Goal: Task Accomplishment & Management: Manage account settings

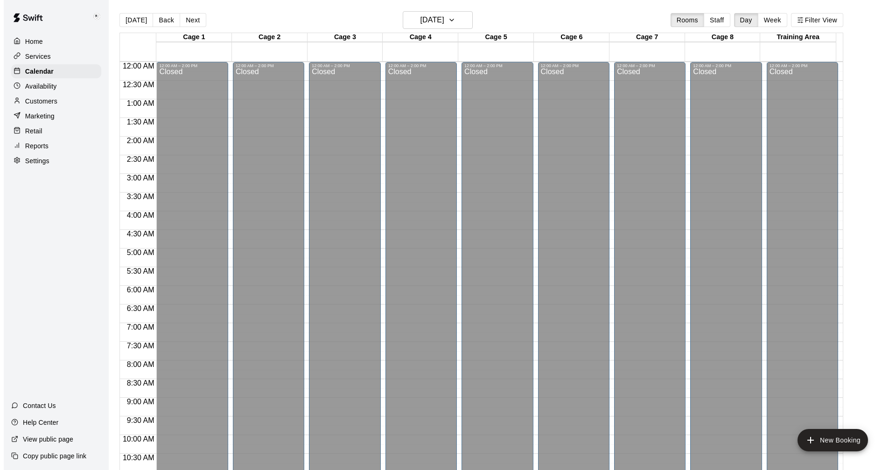
scroll to position [449, 0]
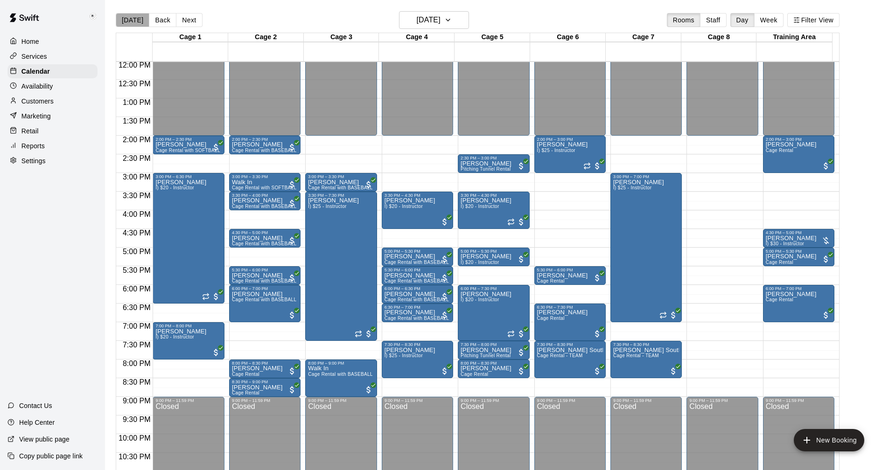
click at [133, 19] on button "[DATE]" at bounding box center [133, 20] width 34 height 14
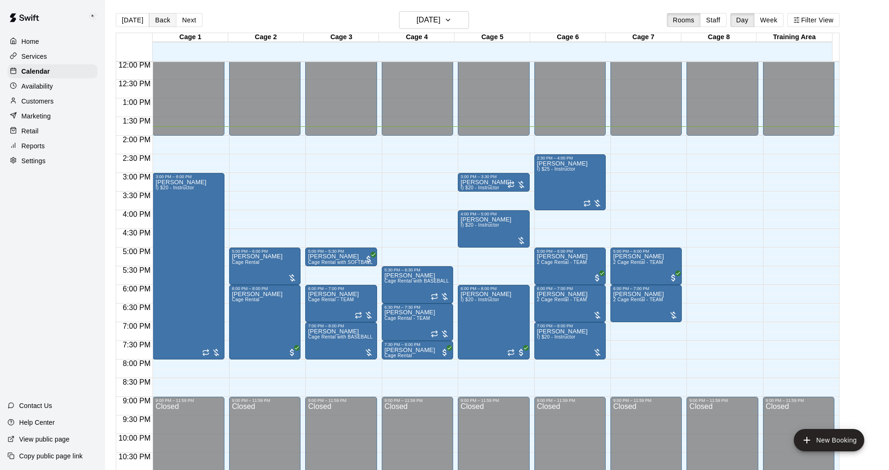
click at [159, 20] on button "Back" at bounding box center [163, 20] width 28 height 14
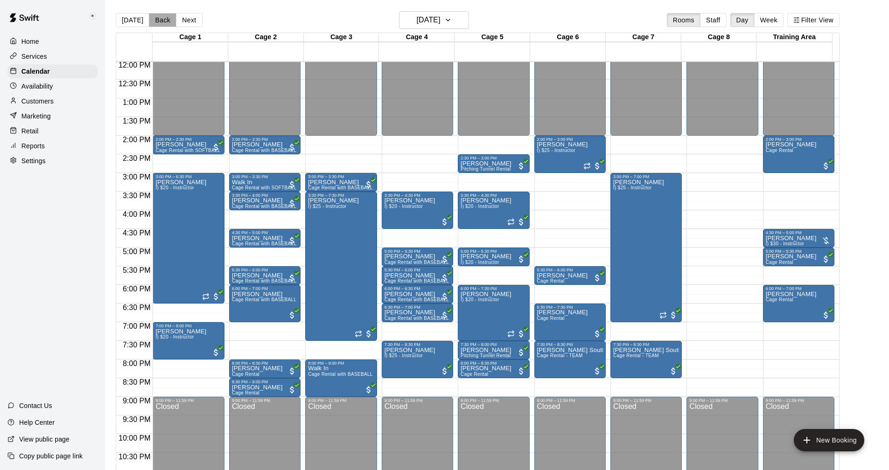
click at [161, 20] on button "Back" at bounding box center [163, 20] width 28 height 14
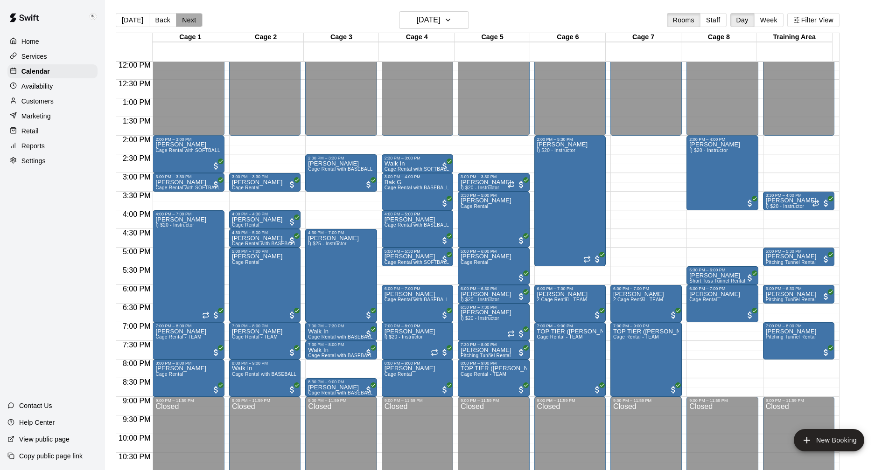
click at [187, 21] on button "Next" at bounding box center [189, 20] width 26 height 14
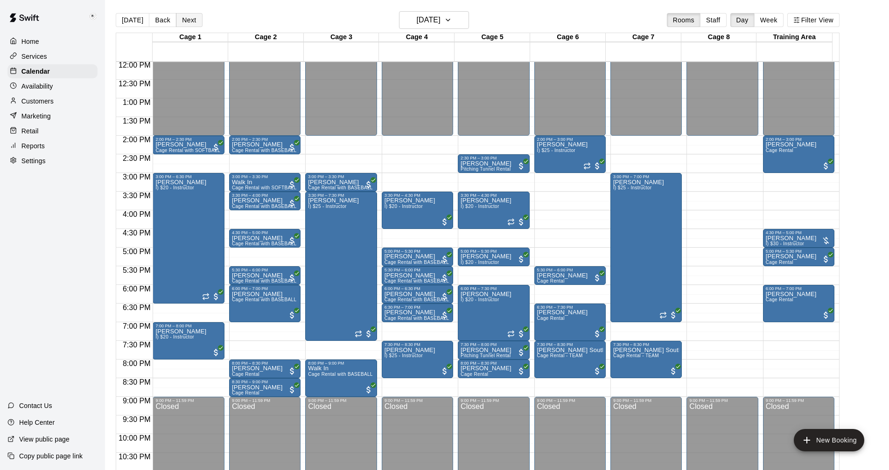
click at [187, 21] on button "Next" at bounding box center [189, 20] width 26 height 14
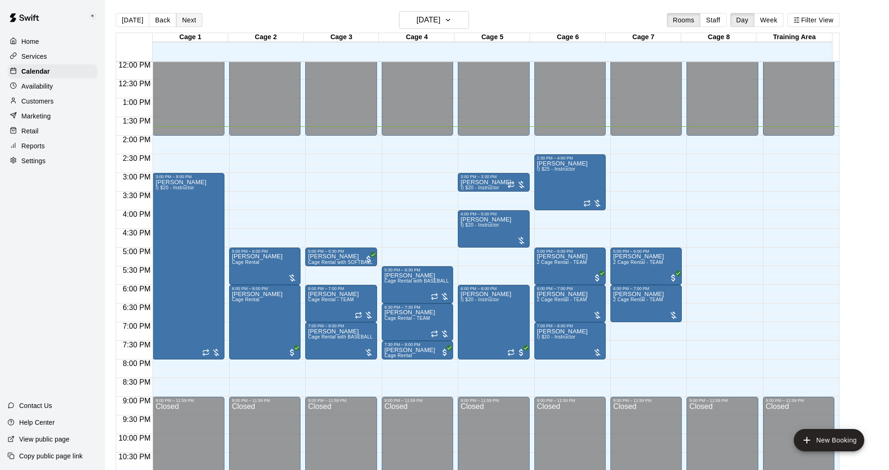
click at [187, 21] on button "Next" at bounding box center [189, 20] width 26 height 14
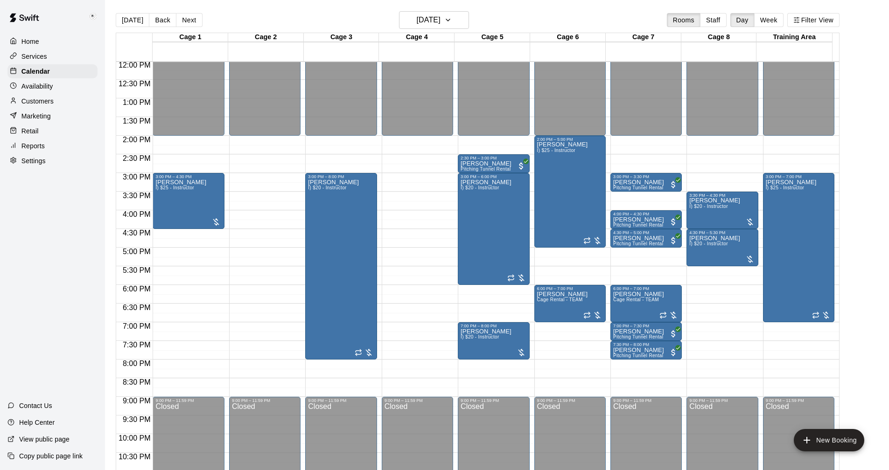
click at [34, 118] on p "Marketing" at bounding box center [35, 115] width 29 height 9
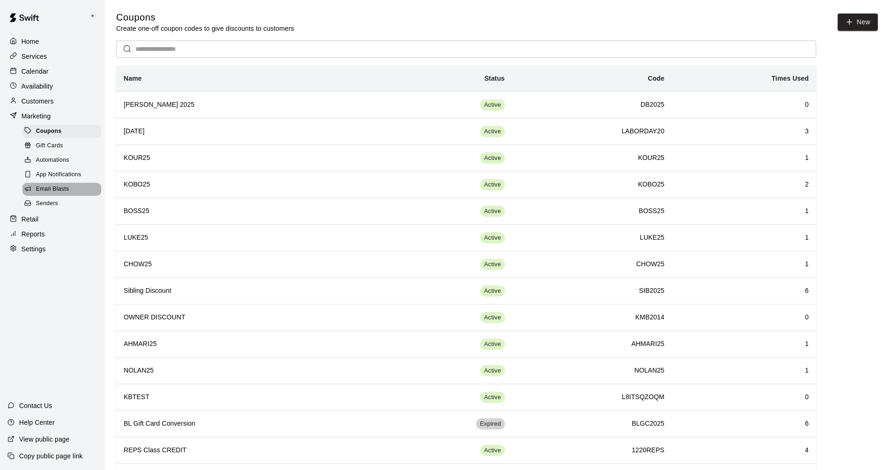
click at [53, 194] on span "Email Blasts" at bounding box center [52, 189] width 33 height 9
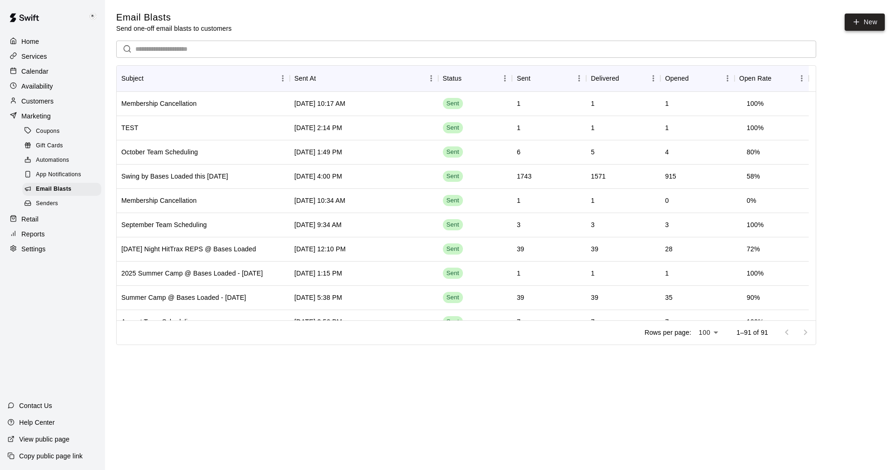
click at [857, 24] on icon at bounding box center [856, 22] width 8 height 8
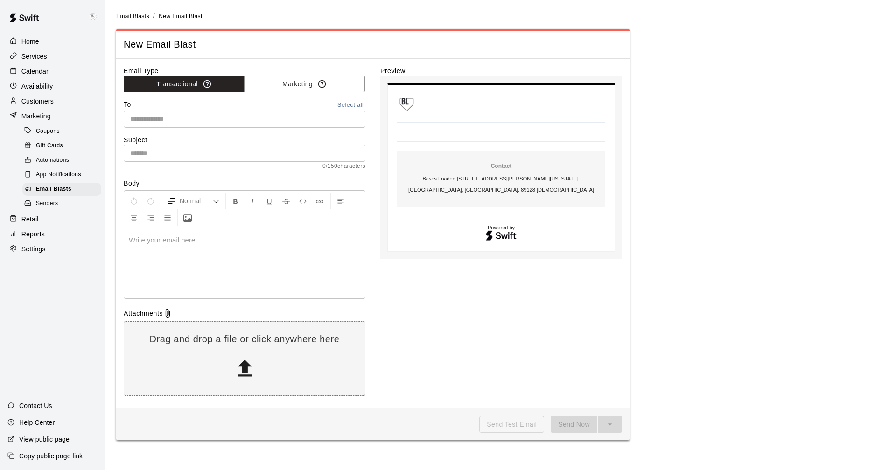
click at [171, 121] on input "text" at bounding box center [243, 119] width 235 height 12
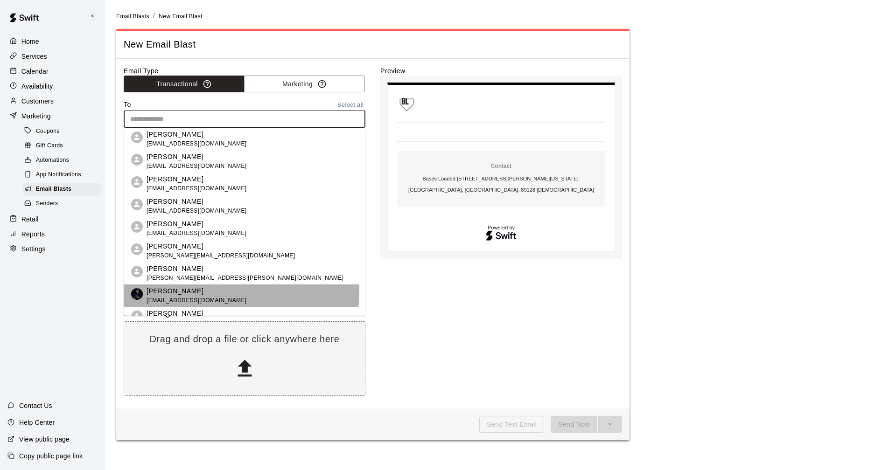
click at [153, 291] on p "Keith Brooks" at bounding box center [196, 291] width 100 height 10
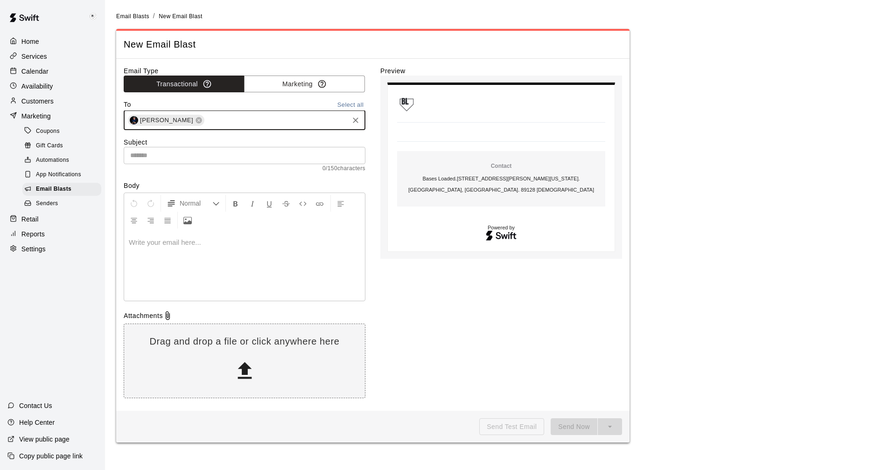
click at [157, 158] on input "text" at bounding box center [245, 155] width 242 height 17
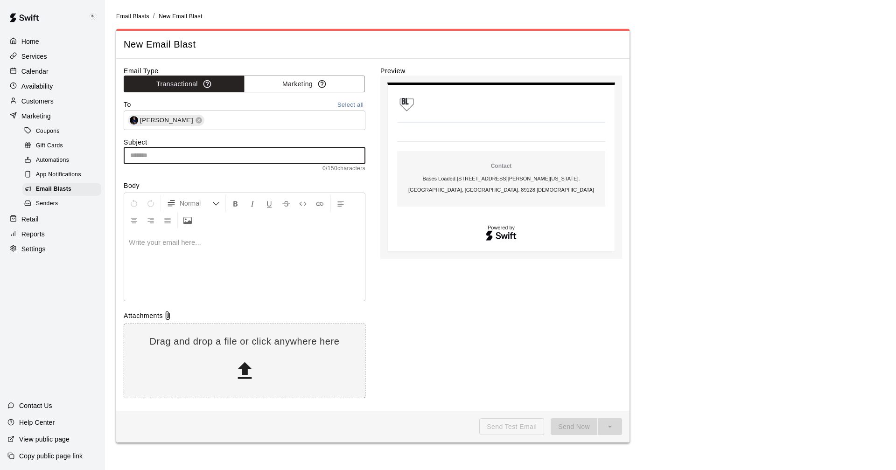
type input "**********"
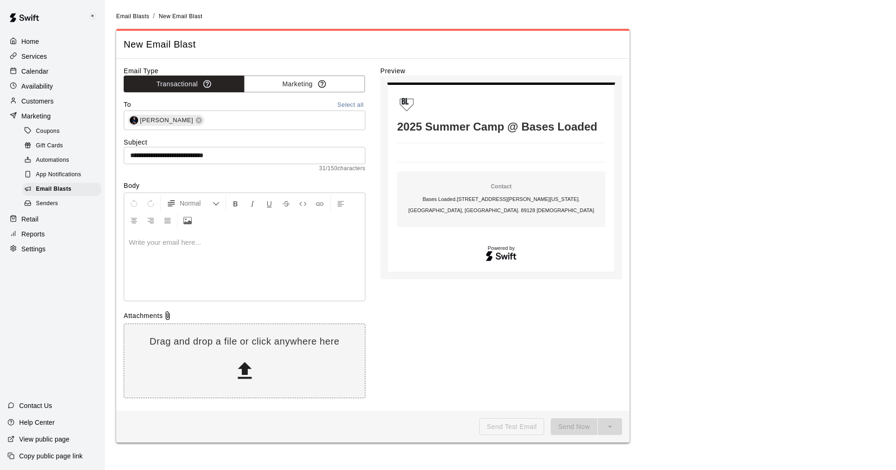
click at [163, 246] on p at bounding box center [244, 242] width 231 height 9
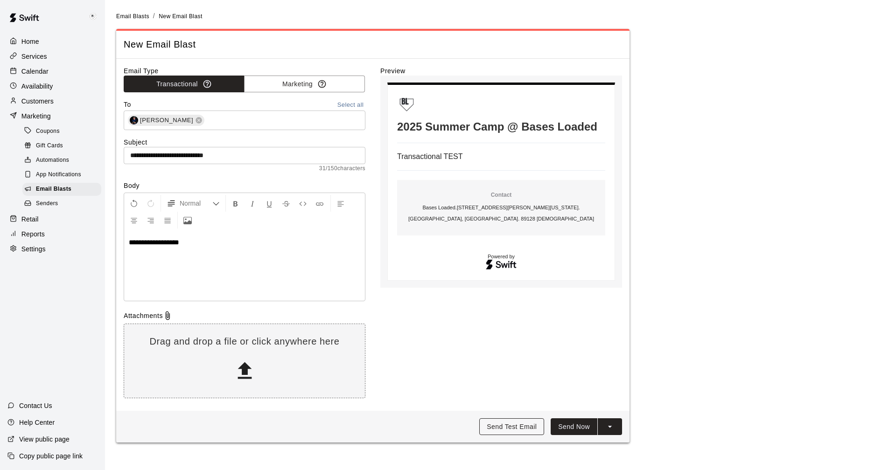
click at [517, 425] on button "Send Test Email" at bounding box center [511, 426] width 65 height 17
click at [278, 84] on button "Marketing" at bounding box center [304, 84] width 121 height 17
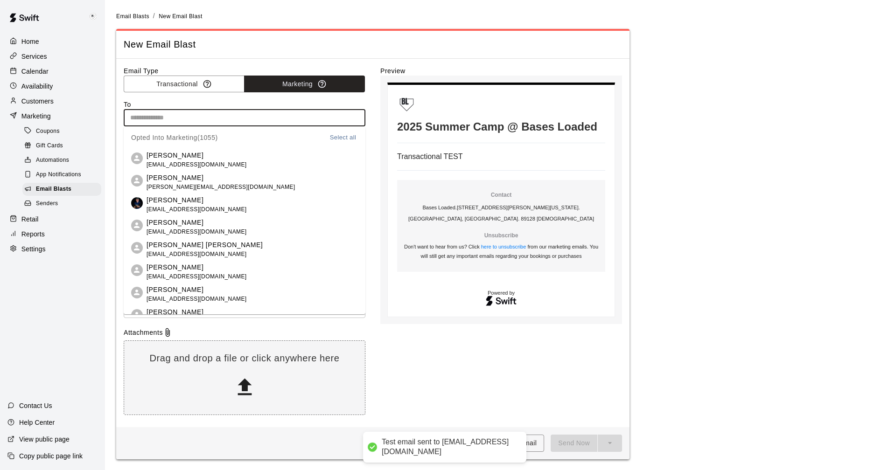
click at [169, 118] on input "text" at bounding box center [243, 118] width 235 height 12
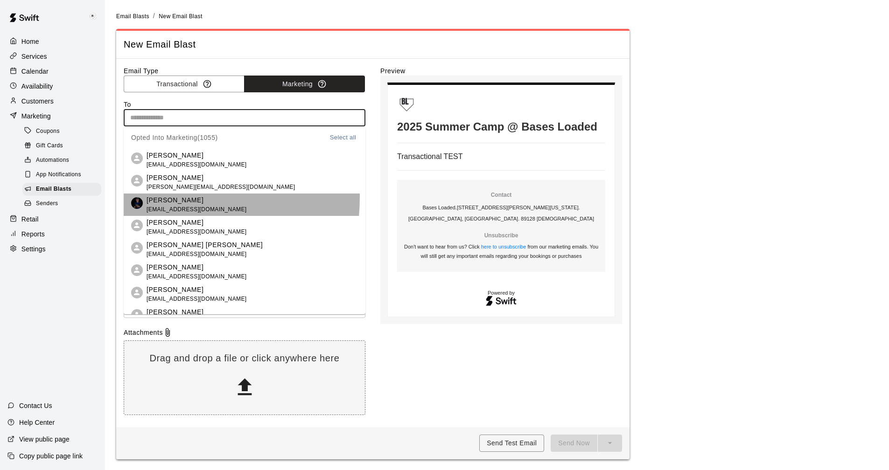
click at [155, 197] on p "Keith Brooks" at bounding box center [196, 200] width 100 height 10
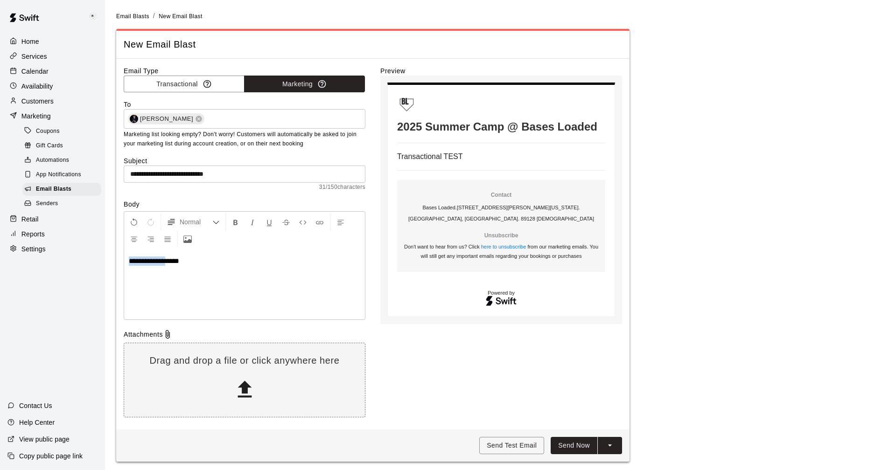
drag, startPoint x: 168, startPoint y: 262, endPoint x: 99, endPoint y: 261, distance: 69.5
click at [100, 262] on div "**********" at bounding box center [444, 236] width 889 height 473
click at [509, 446] on button "Send Test Email" at bounding box center [511, 445] width 65 height 17
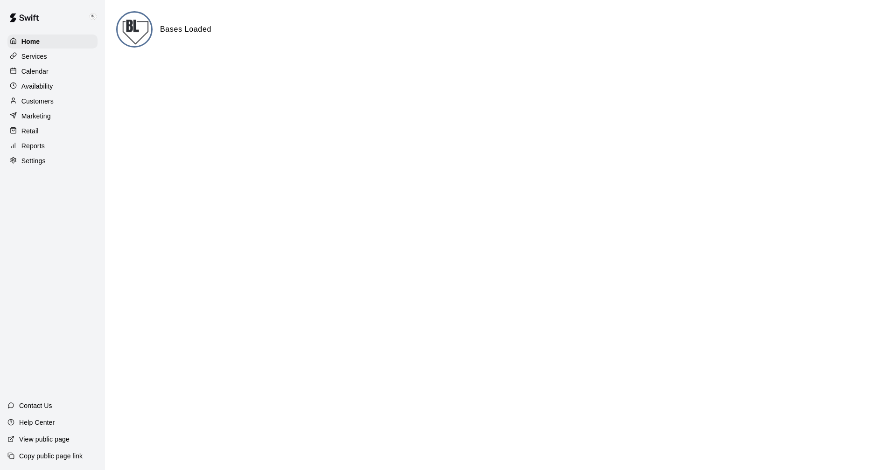
click at [35, 104] on p "Customers" at bounding box center [37, 101] width 32 height 9
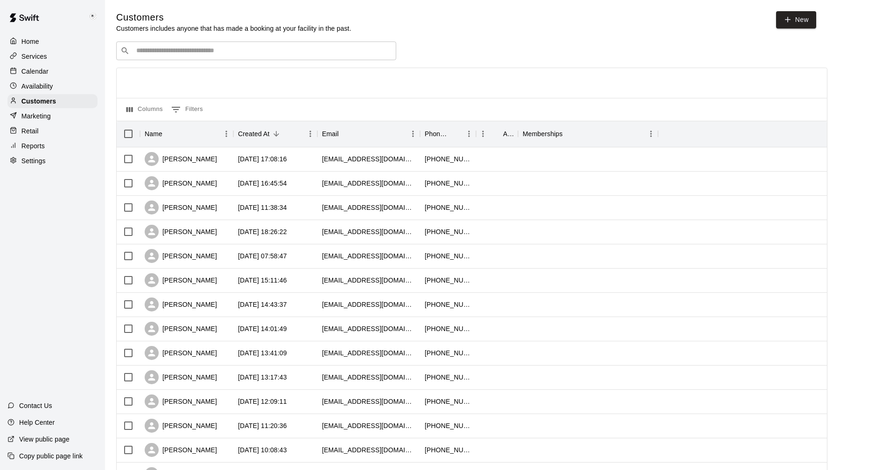
click at [37, 115] on p "Marketing" at bounding box center [35, 115] width 29 height 9
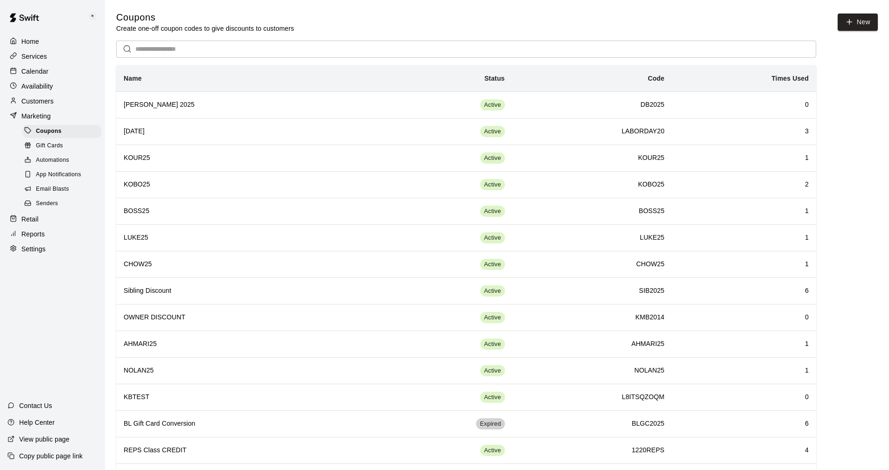
click at [46, 207] on span "Senders" at bounding box center [47, 203] width 22 height 9
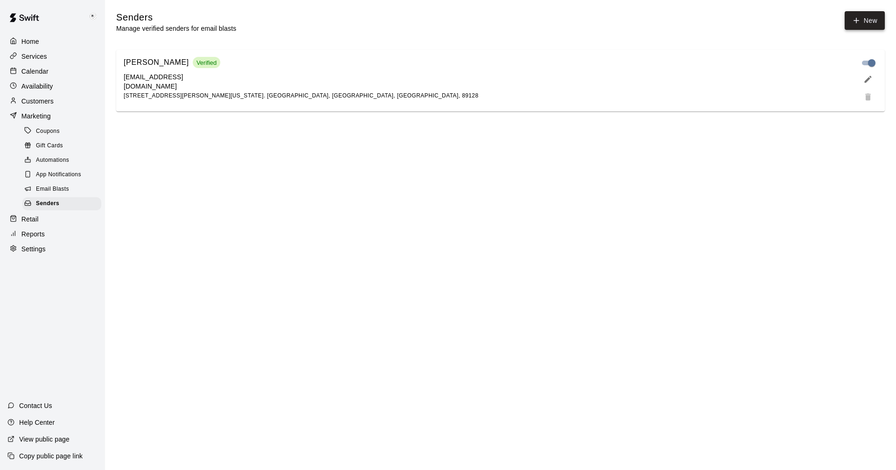
click at [859, 21] on icon "button" at bounding box center [856, 20] width 8 height 8
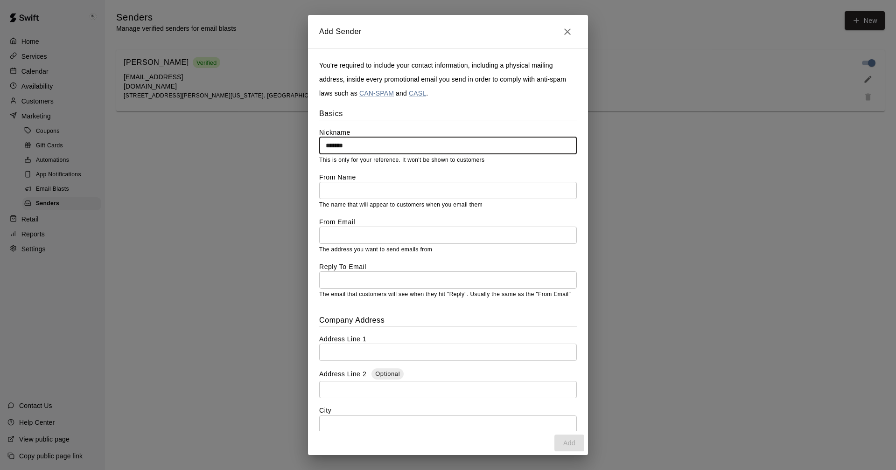
type input "*******"
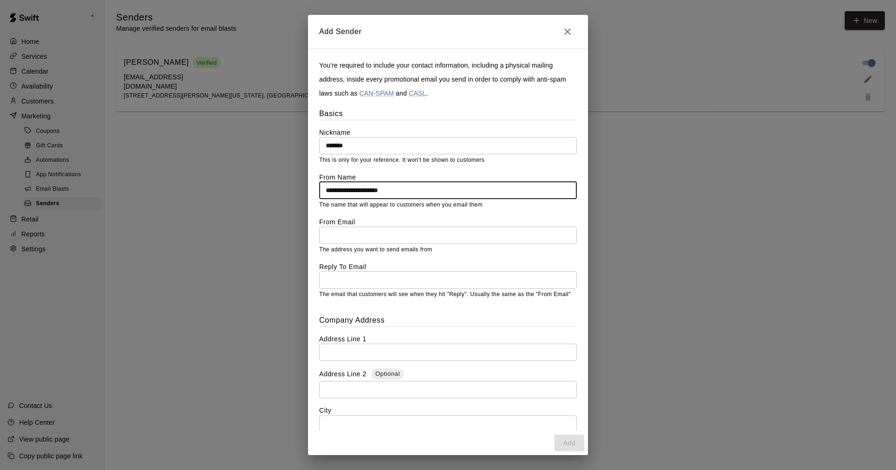
type input "**********"
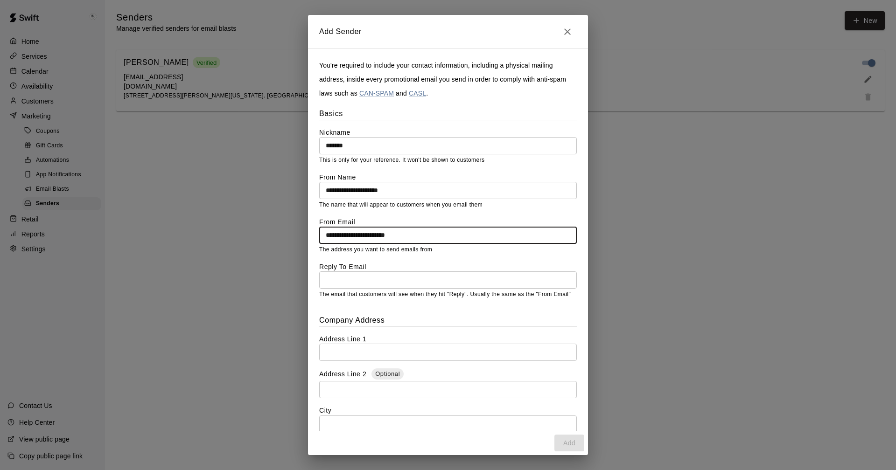
type input "**********"
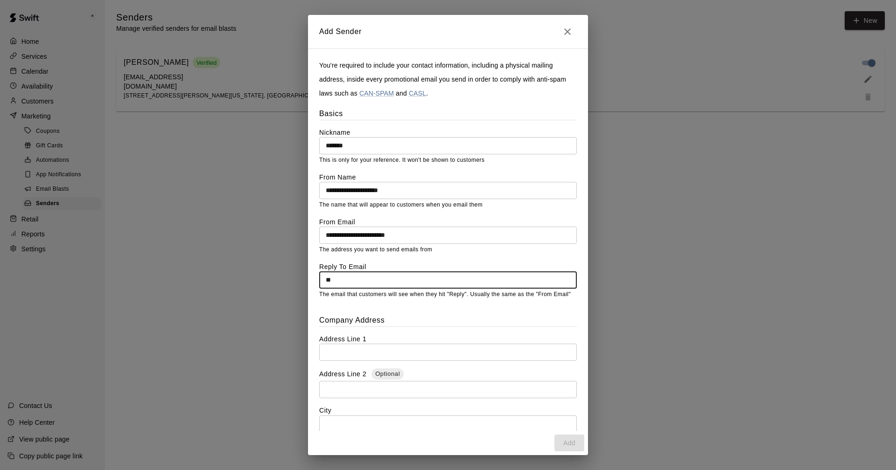
type input "*"
type input "**********"
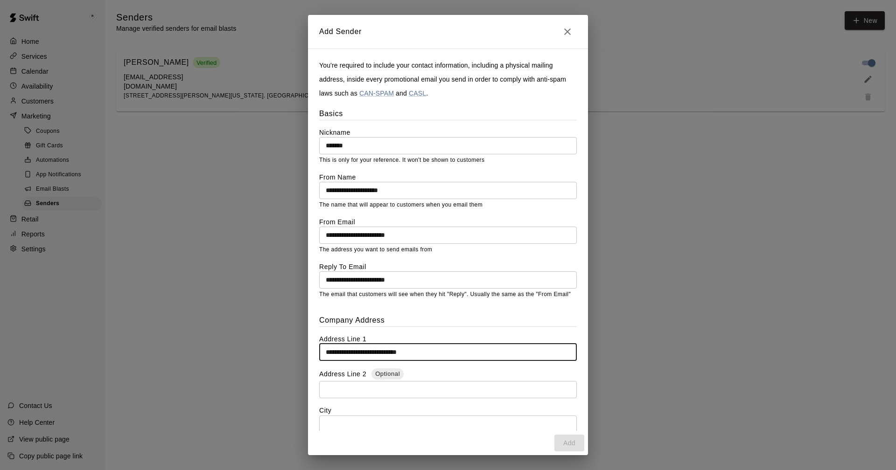
type input "**********"
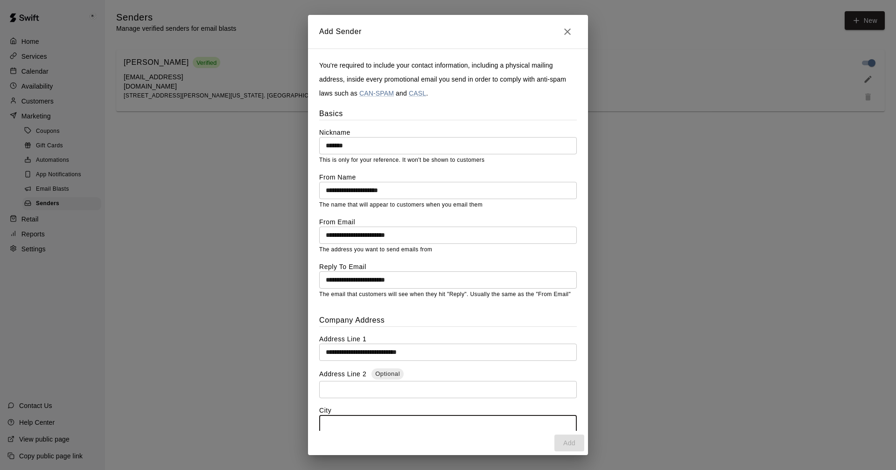
scroll to position [2, 0]
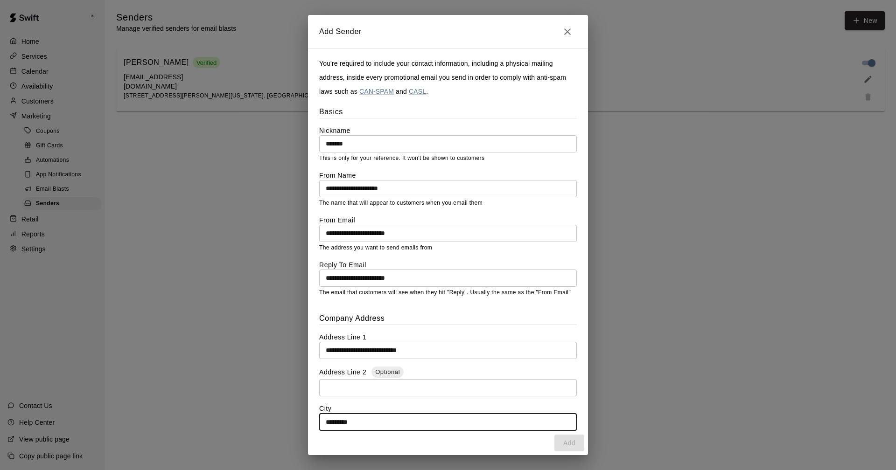
type input "*********"
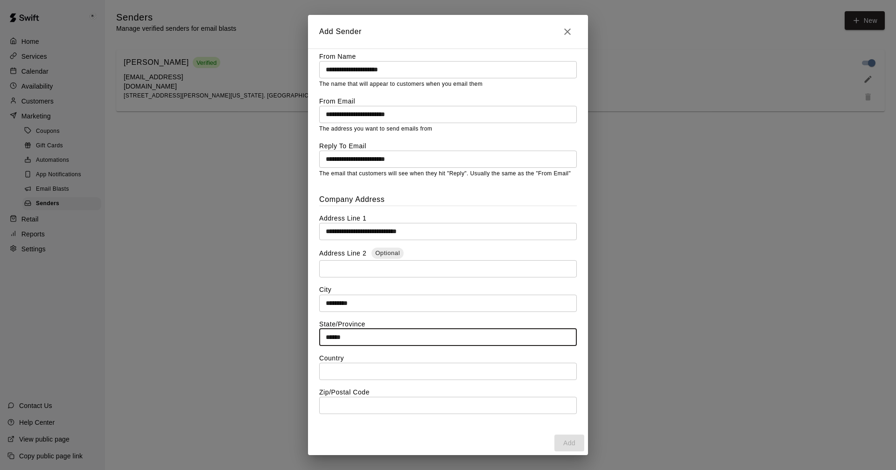
type input "******"
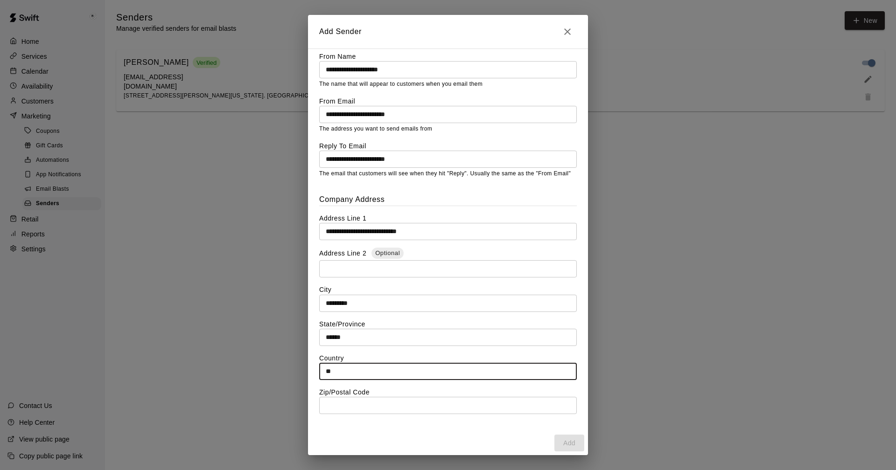
type input "**"
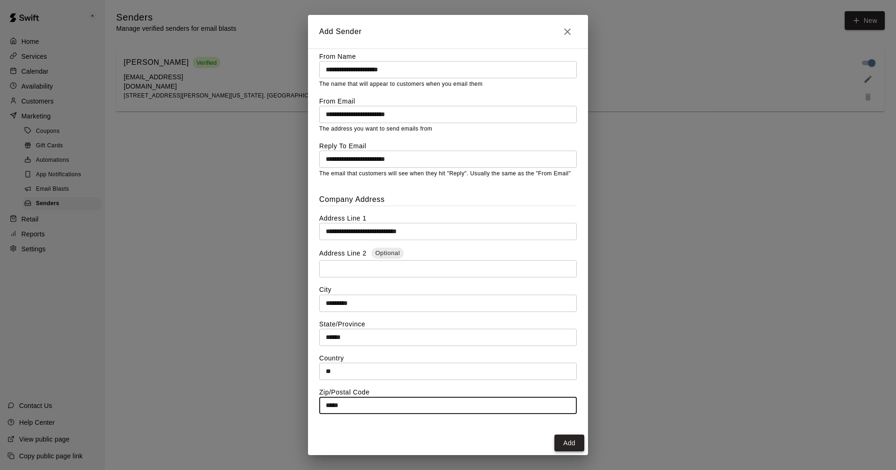
type input "*****"
click at [571, 440] on button "Add" at bounding box center [569, 443] width 30 height 17
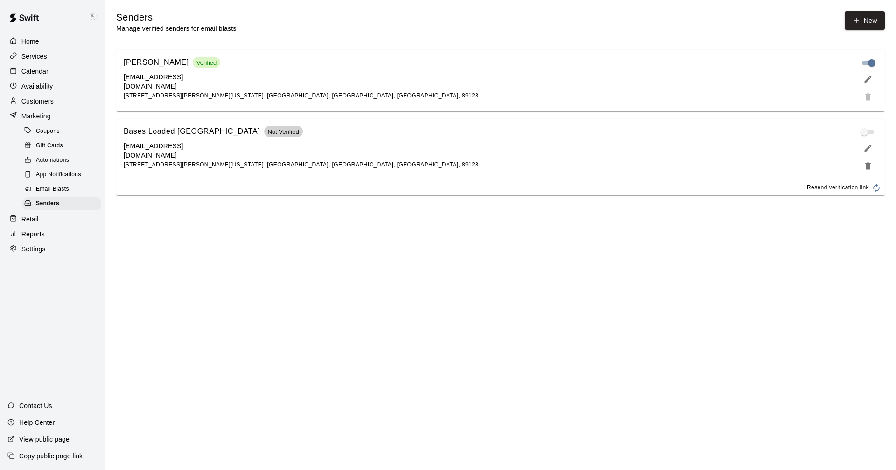
click at [868, 148] on icon "edit" at bounding box center [867, 148] width 9 height 9
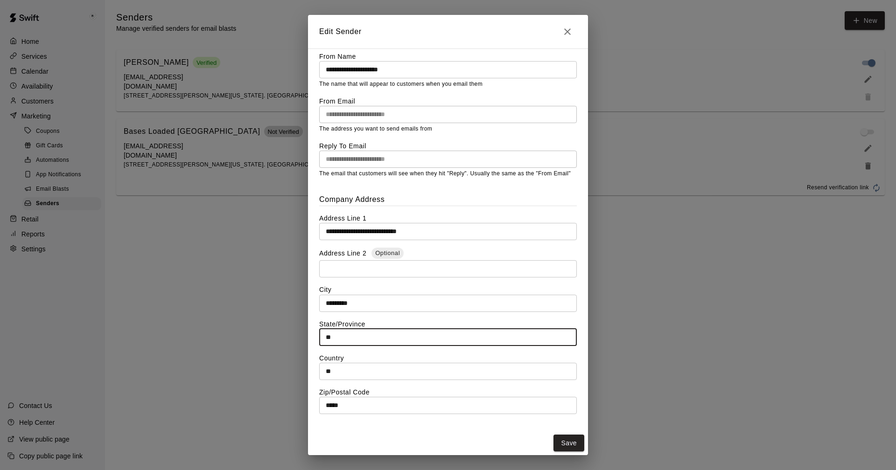
drag, startPoint x: 339, startPoint y: 337, endPoint x: 305, endPoint y: 337, distance: 34.5
click at [305, 337] on div "**********" at bounding box center [448, 235] width 896 height 470
type input "**"
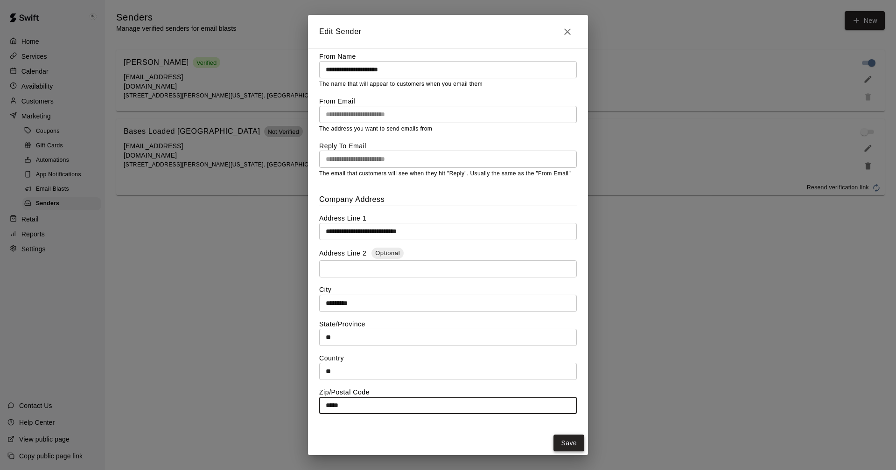
click at [578, 441] on button "Save" at bounding box center [568, 443] width 31 height 17
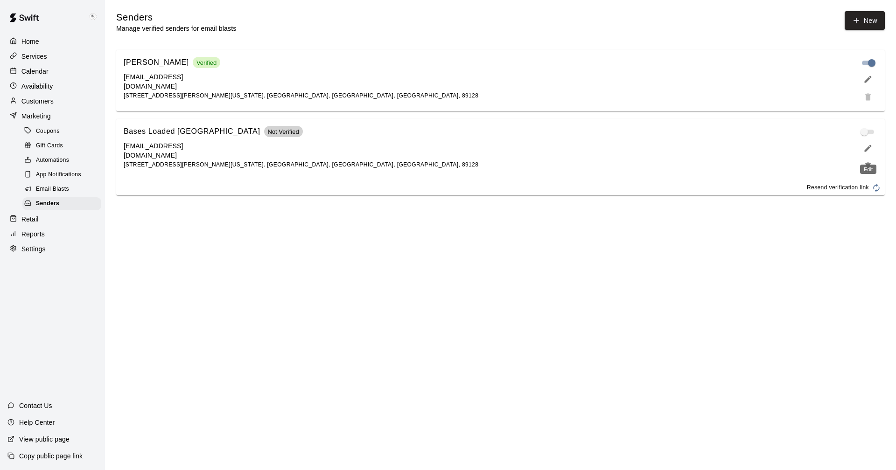
click at [868, 151] on icon "edit" at bounding box center [867, 148] width 7 height 7
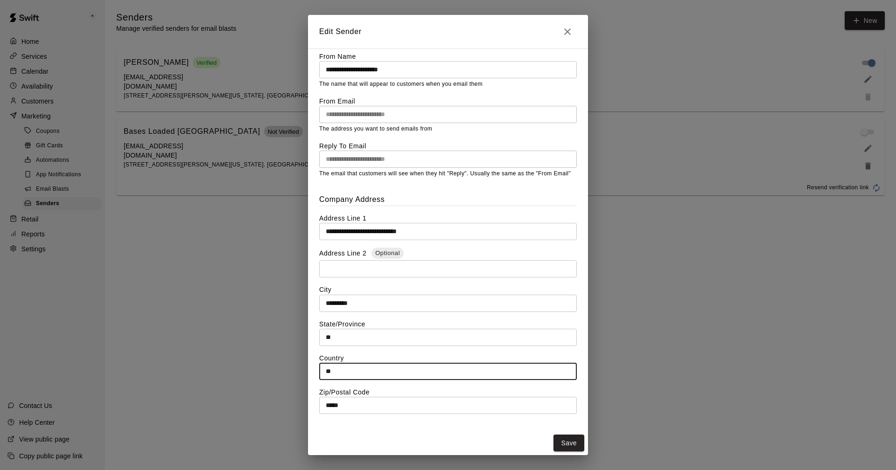
drag, startPoint x: 344, startPoint y: 370, endPoint x: 278, endPoint y: 371, distance: 66.2
click at [304, 371] on div "**********" at bounding box center [448, 235] width 896 height 470
type input "*"
type input "**********"
click at [575, 445] on button "Save" at bounding box center [568, 443] width 31 height 17
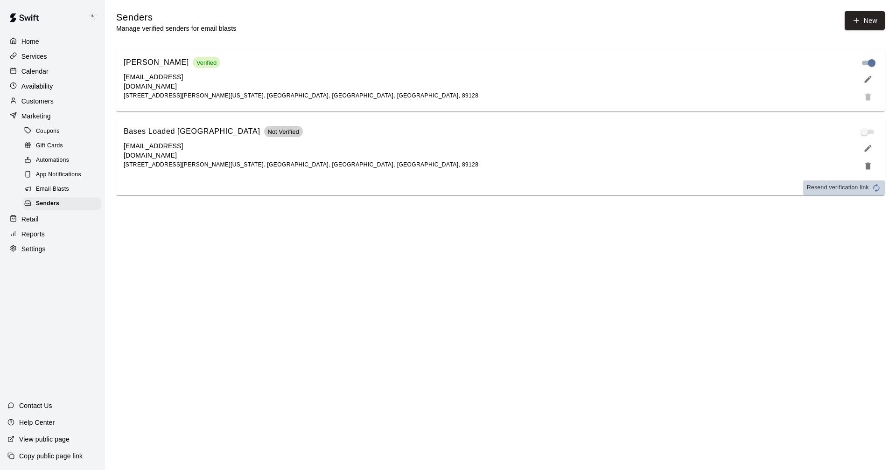
click at [844, 190] on span "Resend verification link" at bounding box center [838, 187] width 62 height 9
click at [49, 194] on span "Email Blasts" at bounding box center [52, 189] width 33 height 9
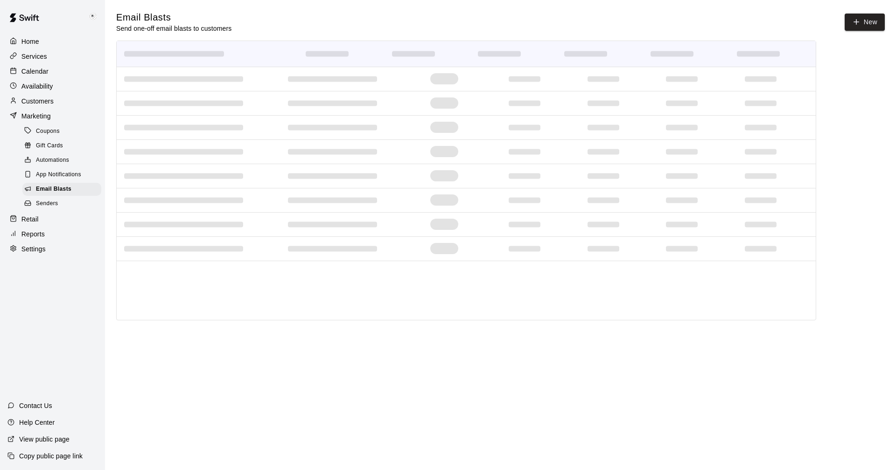
click at [46, 205] on span "Senders" at bounding box center [47, 203] width 22 height 9
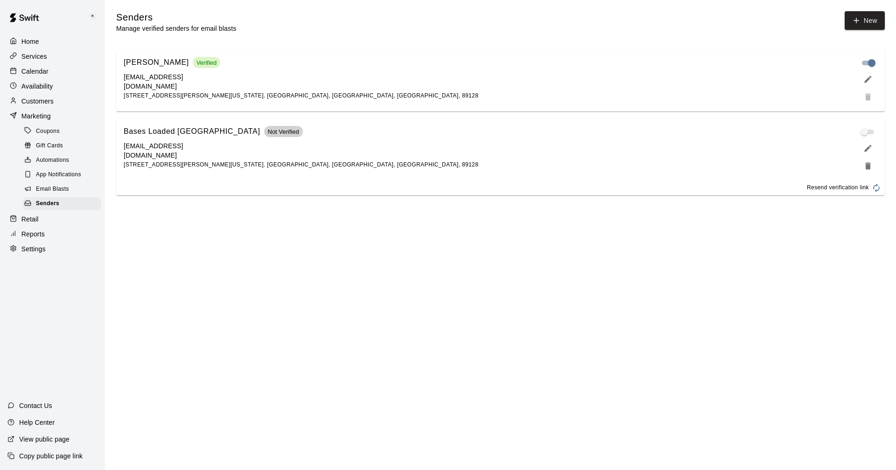
drag, startPoint x: 842, startPoint y: 188, endPoint x: 834, endPoint y: 193, distance: 9.4
click at [842, 188] on span "Resend verification link" at bounding box center [838, 187] width 62 height 9
click at [26, 73] on p "Calendar" at bounding box center [34, 71] width 27 height 9
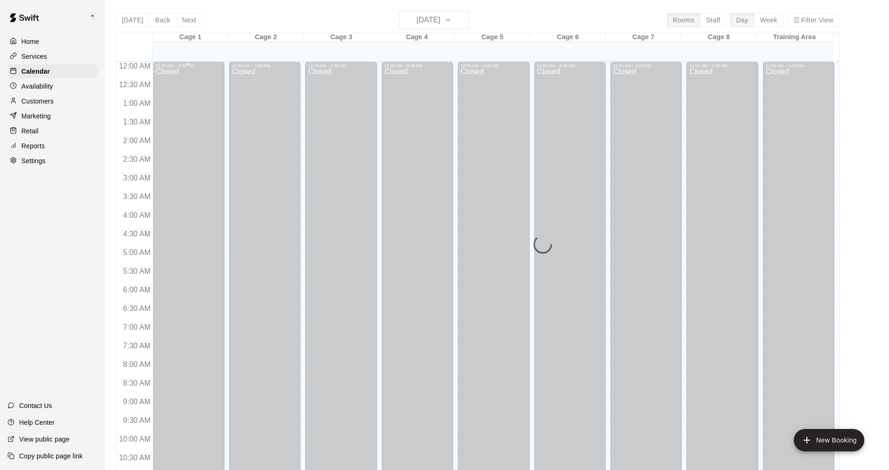
scroll to position [449, 0]
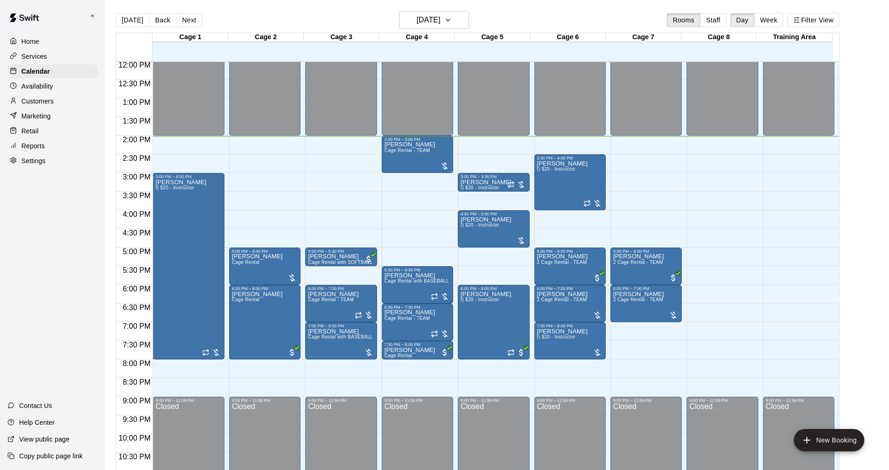
click at [27, 160] on p "Settings" at bounding box center [33, 160] width 24 height 9
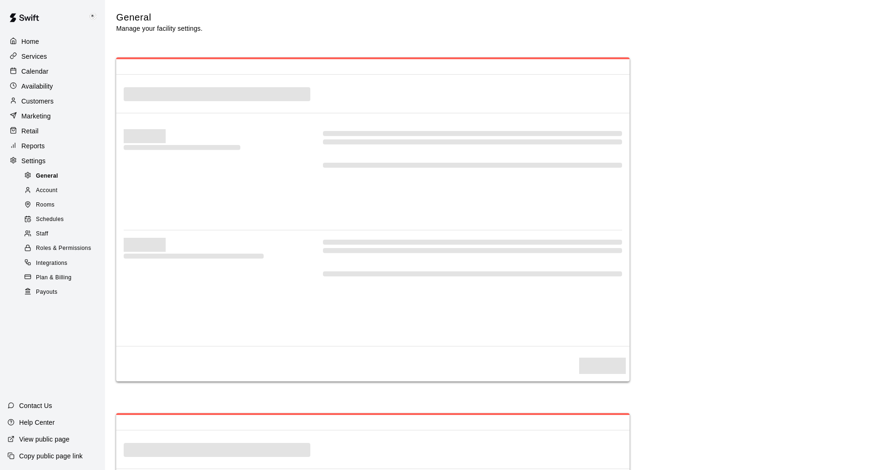
select select "**"
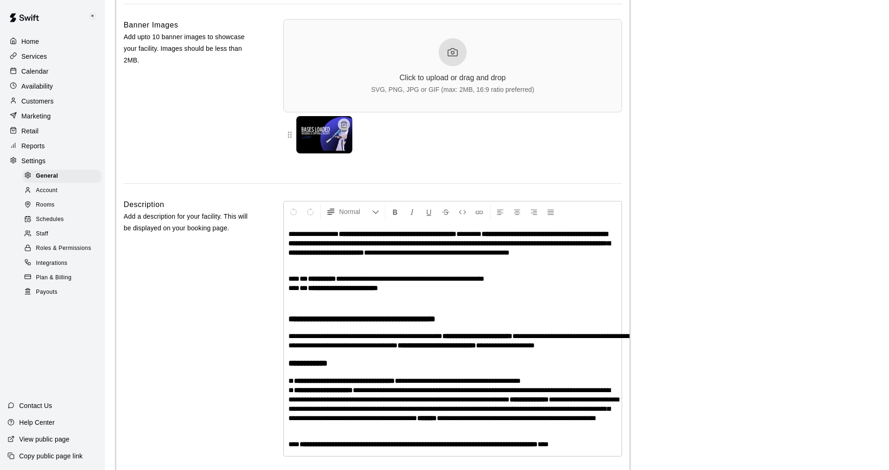
scroll to position [1952, 0]
click at [36, 441] on p "View public page" at bounding box center [44, 439] width 50 height 9
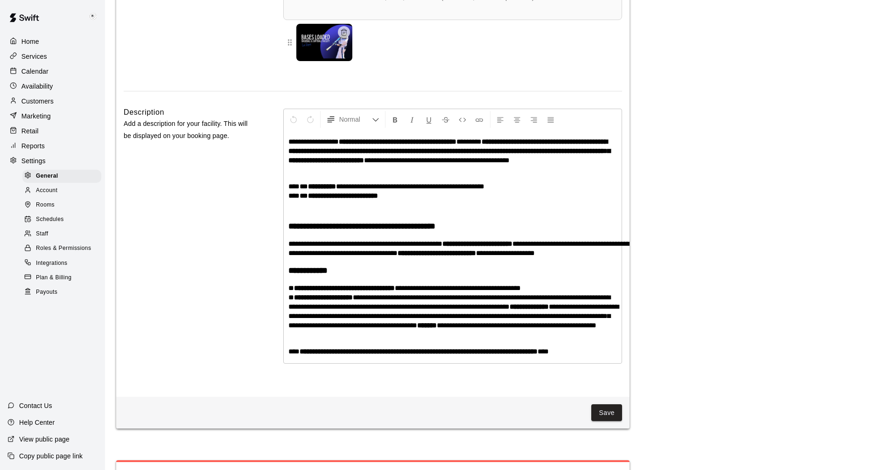
scroll to position [2046, 0]
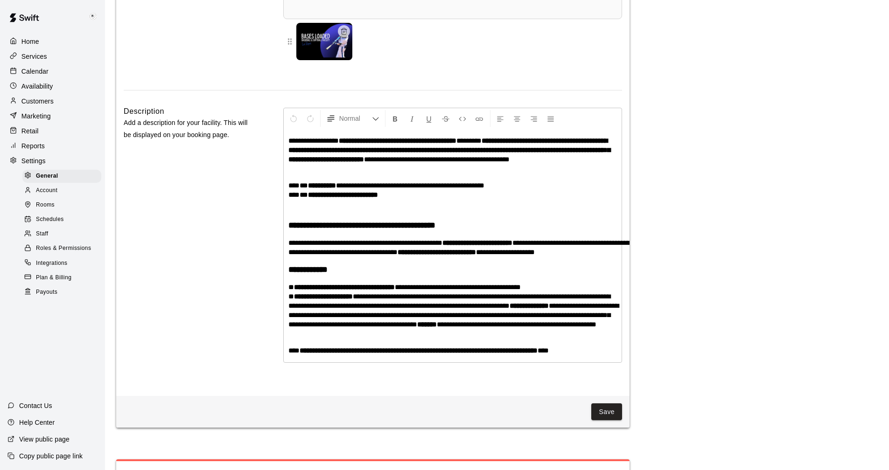
drag, startPoint x: 473, startPoint y: 330, endPoint x: 557, endPoint y: 344, distance: 86.1
click at [473, 309] on span "**********" at bounding box center [449, 301] width 322 height 16
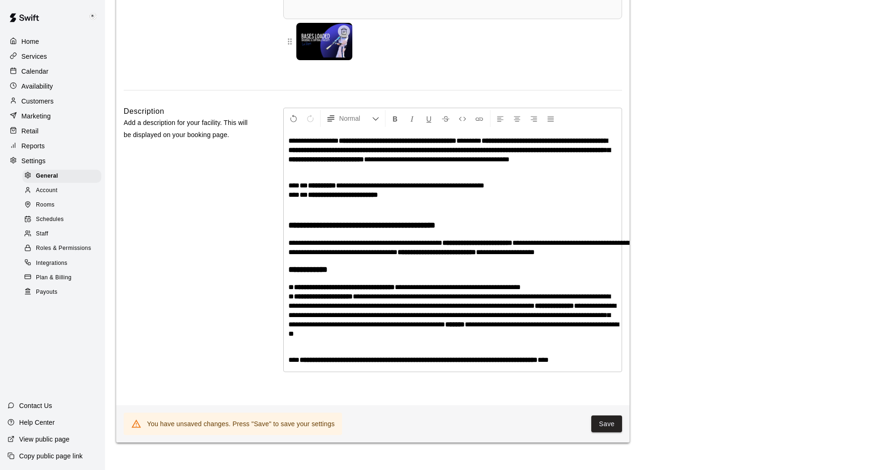
click at [606, 433] on button "Save" at bounding box center [606, 424] width 31 height 17
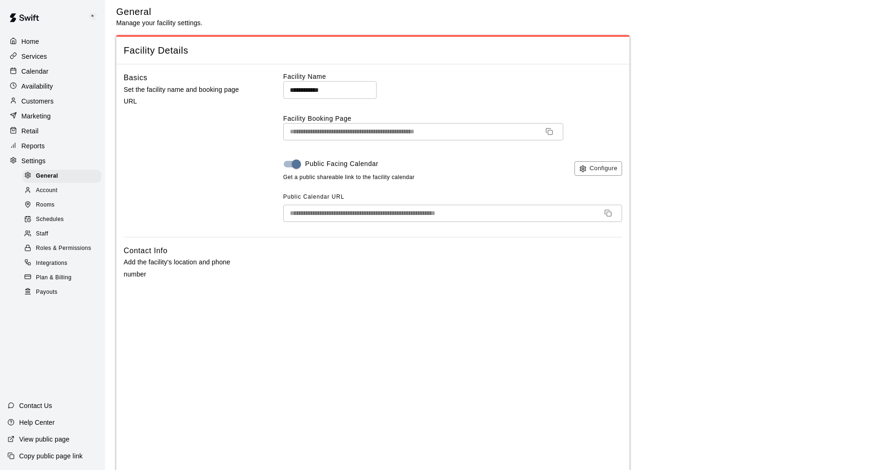
scroll to position [0, 0]
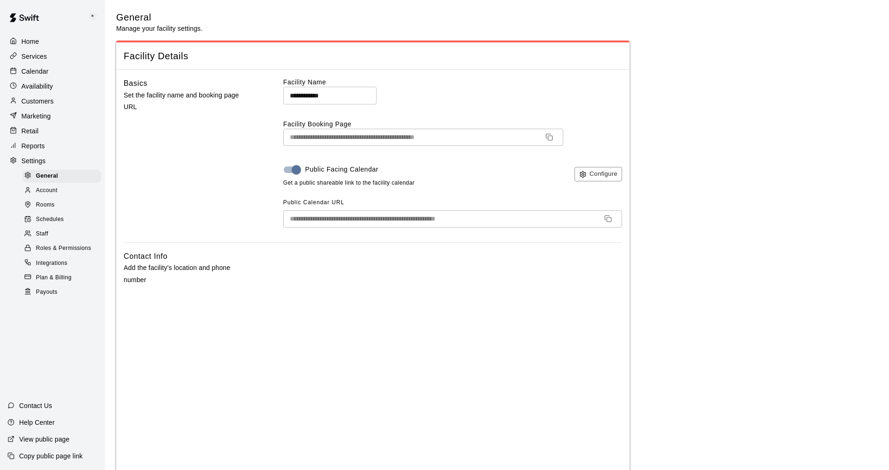
click at [35, 52] on p "Services" at bounding box center [34, 56] width 26 height 9
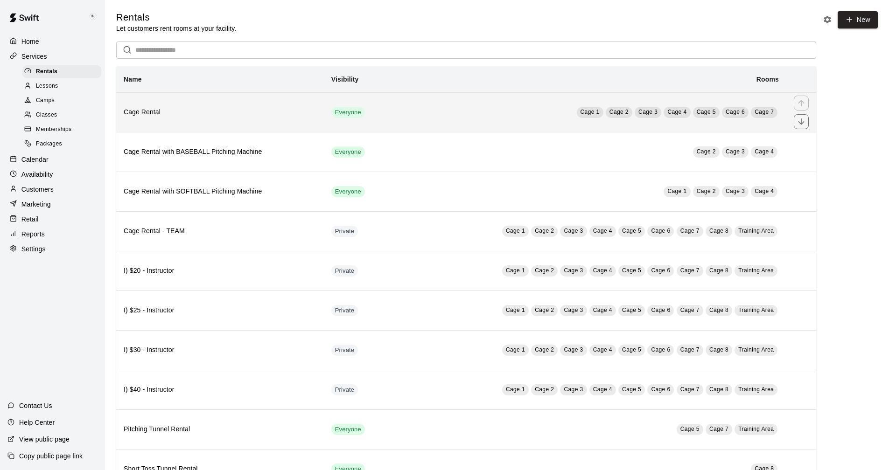
click at [239, 107] on th "Cage Rental" at bounding box center [220, 112] width 208 height 40
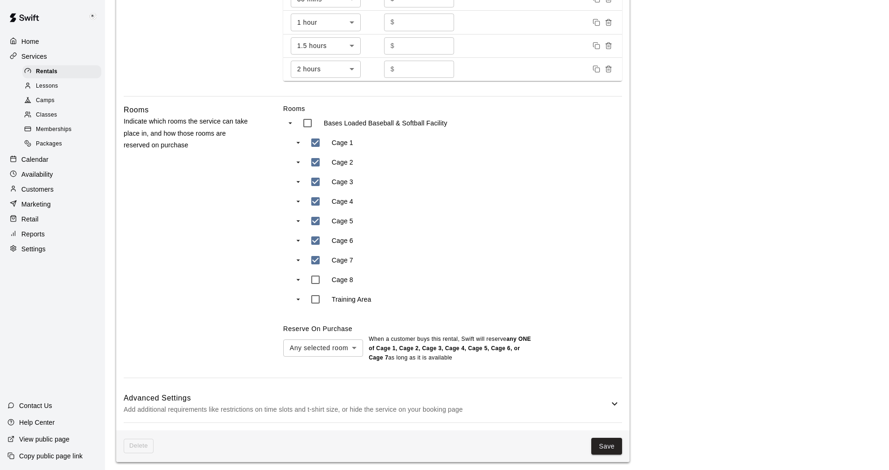
scroll to position [577, 0]
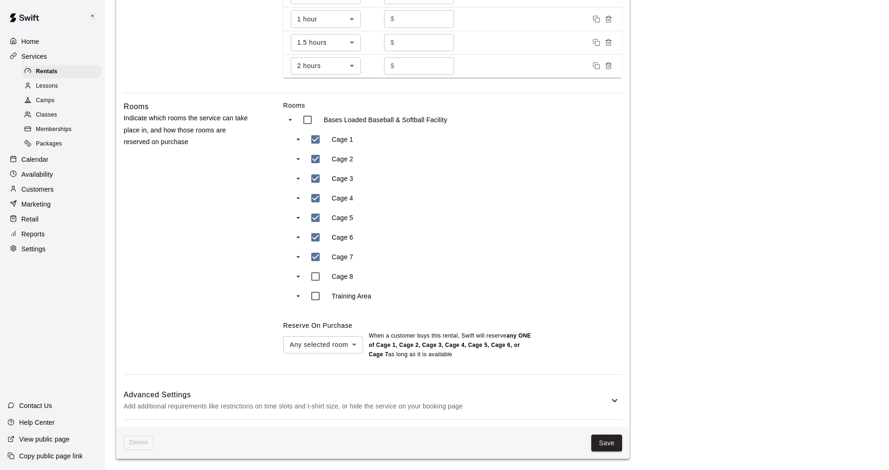
click at [617, 401] on icon at bounding box center [614, 400] width 11 height 11
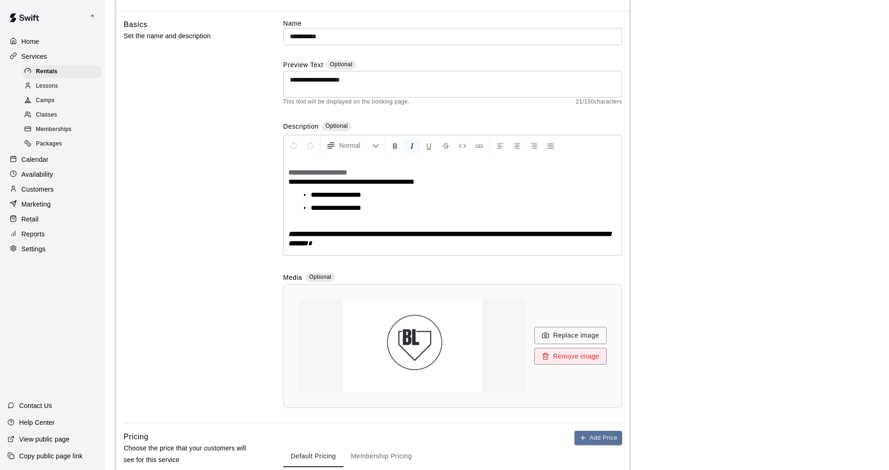
scroll to position [0, 0]
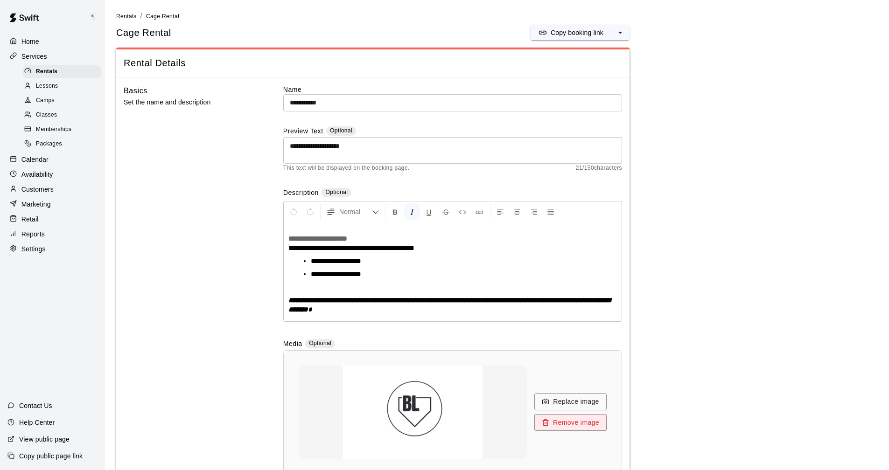
click at [34, 58] on p "Services" at bounding box center [34, 56] width 26 height 9
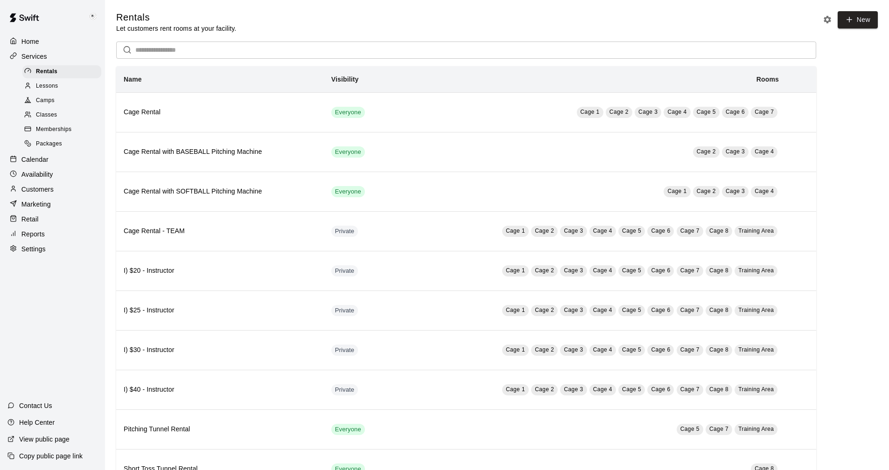
click at [826, 19] on icon "Rental settings" at bounding box center [826, 19] width 7 height 7
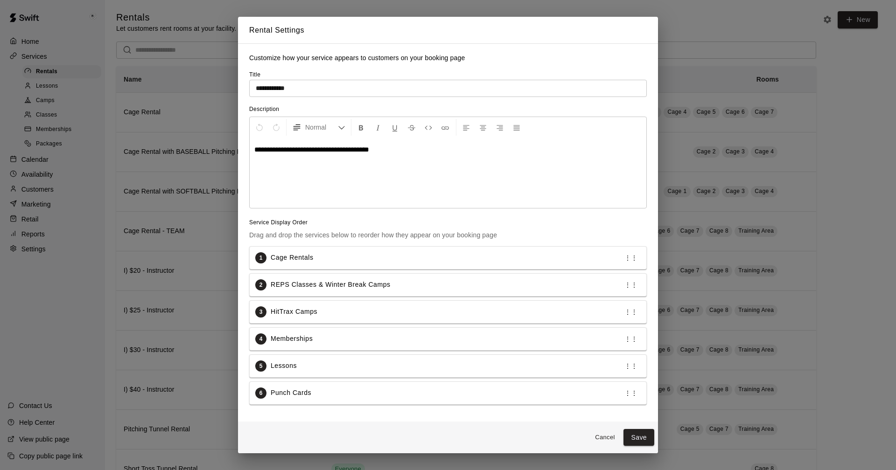
click at [687, 23] on div "**********" at bounding box center [448, 235] width 896 height 470
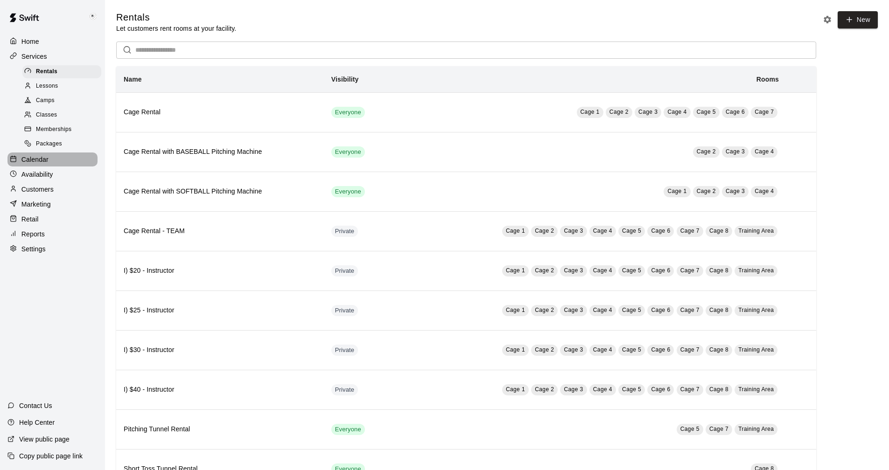
click at [41, 164] on p "Calendar" at bounding box center [34, 159] width 27 height 9
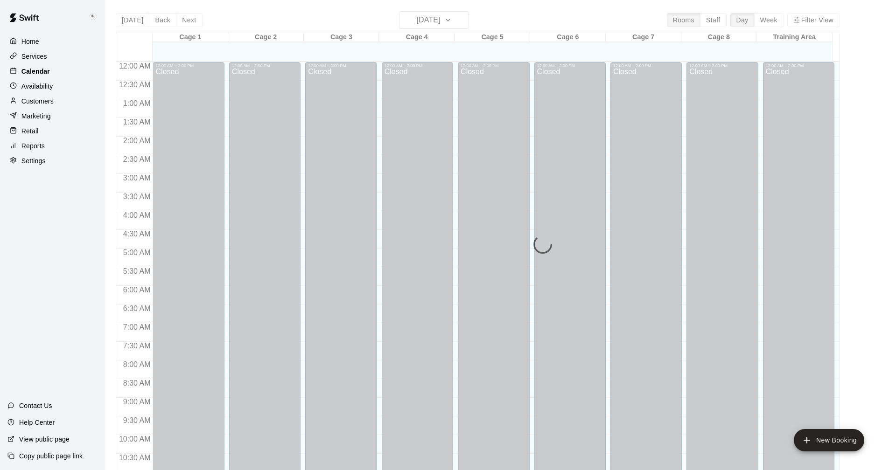
scroll to position [449, 0]
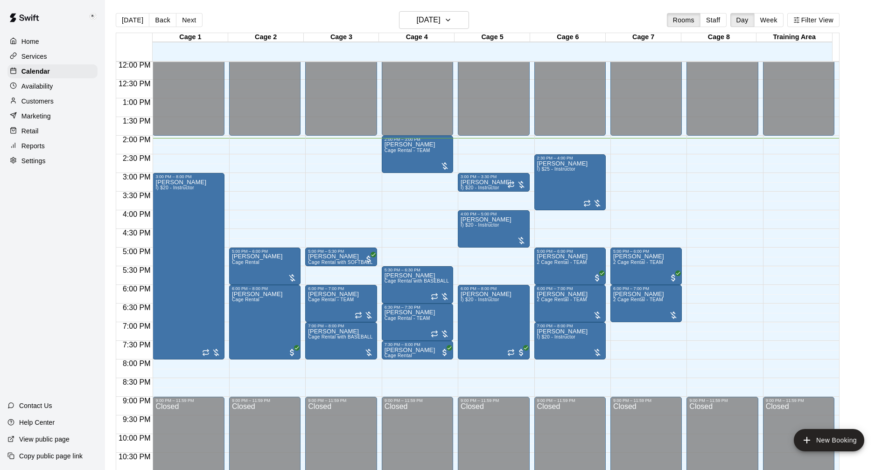
click at [34, 148] on p "Reports" at bounding box center [32, 145] width 23 height 9
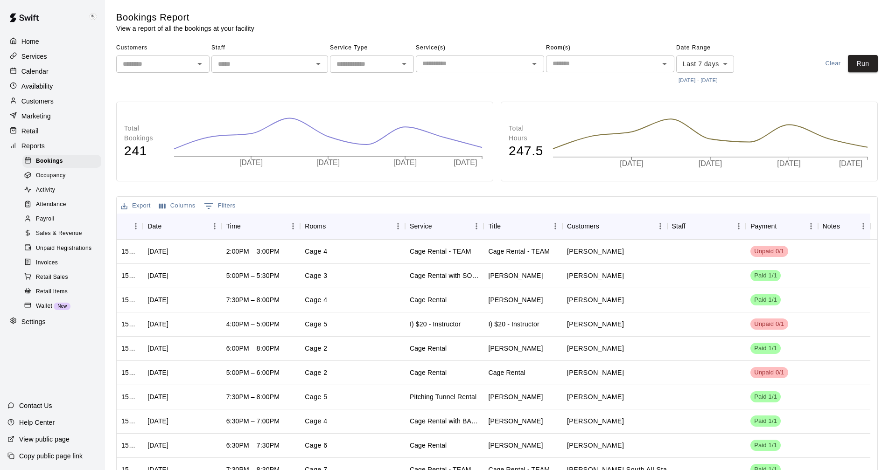
click at [51, 311] on span "Wallet" at bounding box center [44, 306] width 16 height 9
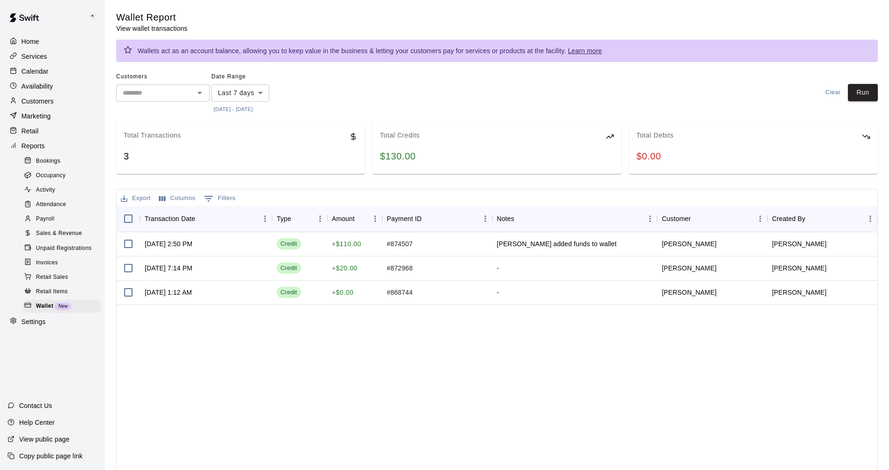
click at [36, 103] on p "Customers" at bounding box center [37, 101] width 32 height 9
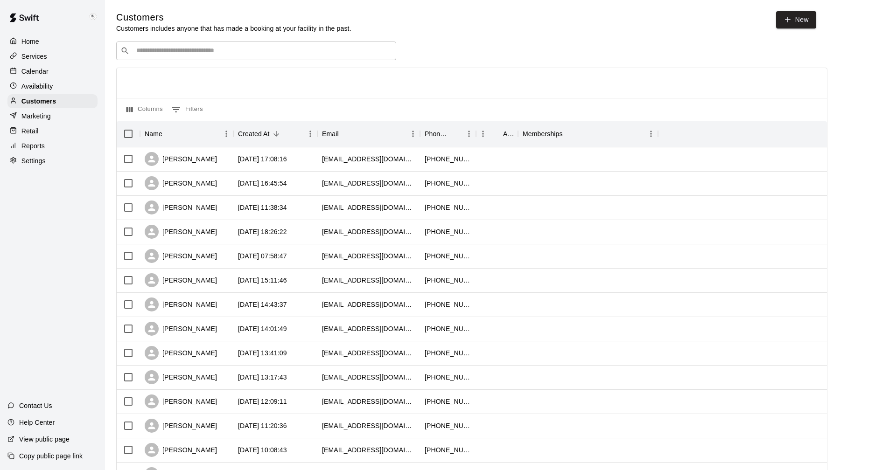
click at [154, 49] on input "Search customers by name or email" at bounding box center [262, 50] width 258 height 9
type input "********"
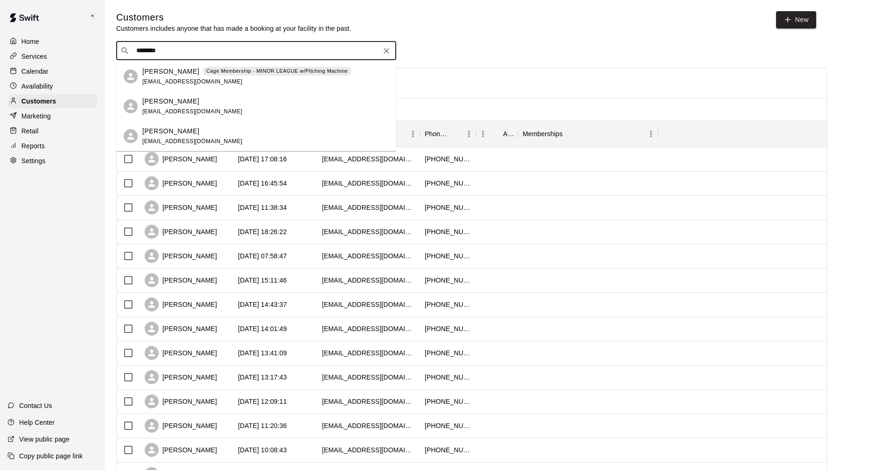
click at [157, 74] on p "[PERSON_NAME]" at bounding box center [170, 72] width 57 height 10
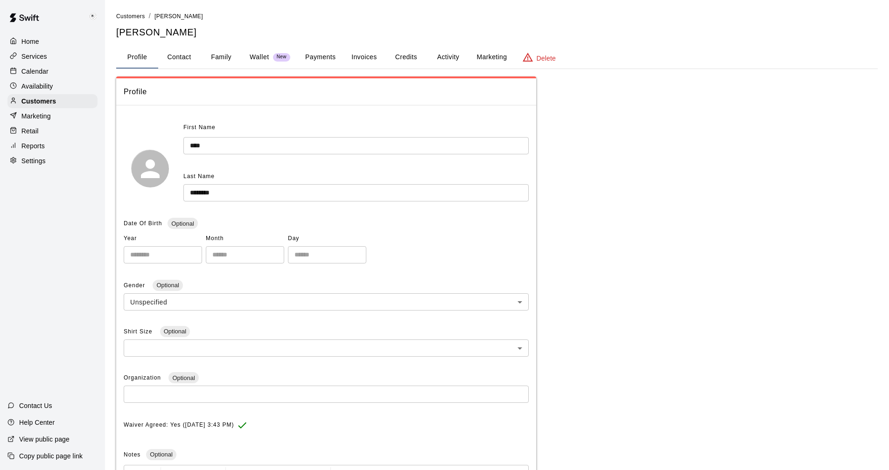
click at [442, 54] on button "Activity" at bounding box center [448, 57] width 42 height 22
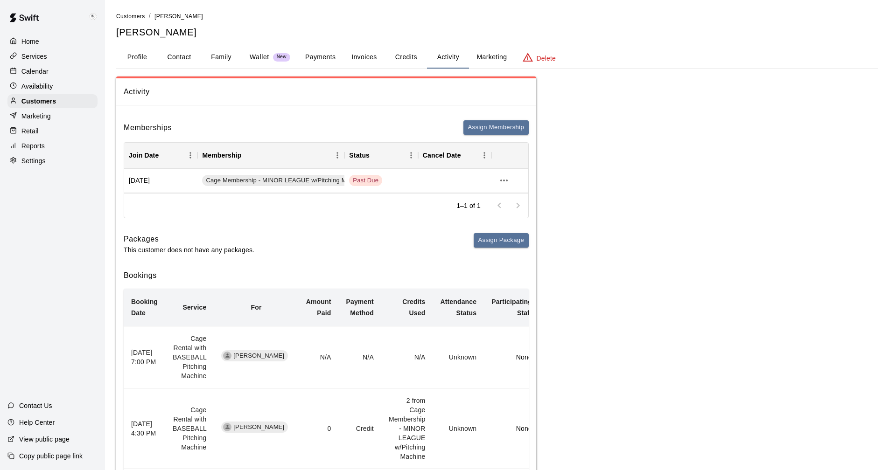
click at [318, 57] on button "Payments" at bounding box center [320, 57] width 45 height 22
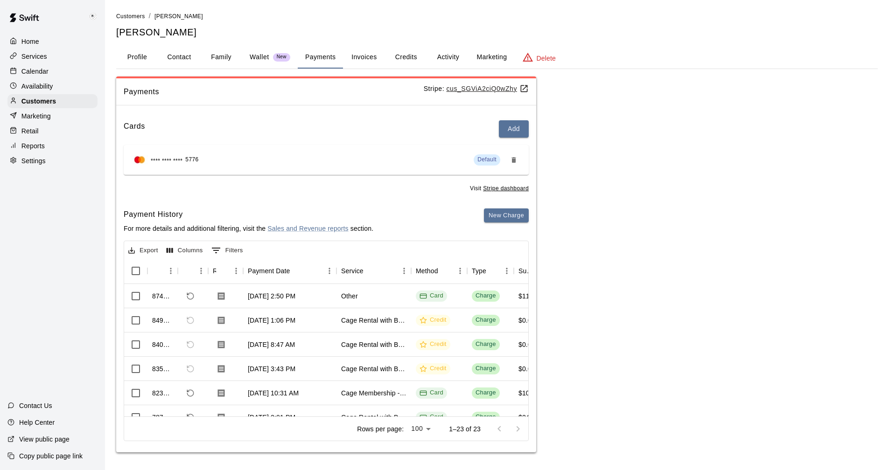
click at [355, 57] on button "Invoices" at bounding box center [364, 57] width 42 height 22
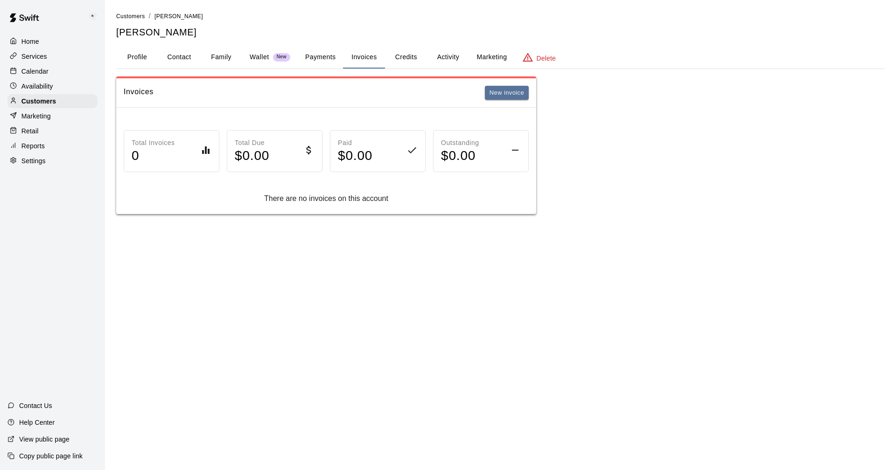
click at [326, 57] on button "Payments" at bounding box center [320, 57] width 45 height 22
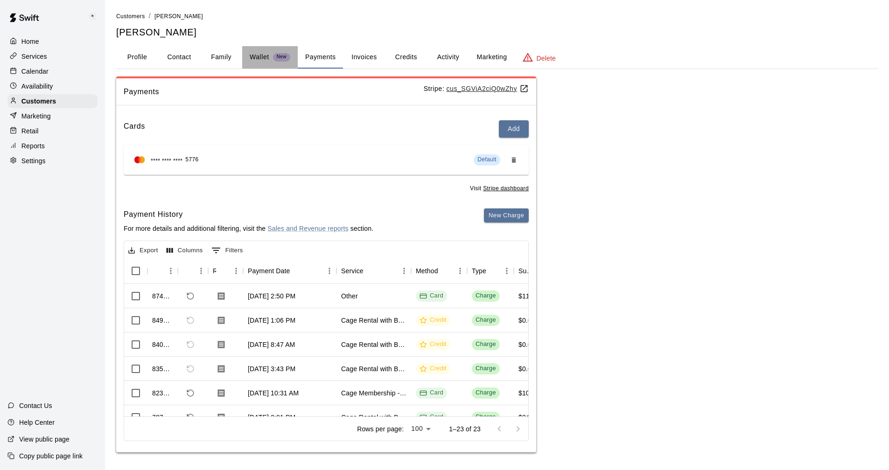
click at [281, 57] on span "New" at bounding box center [281, 57] width 17 height 6
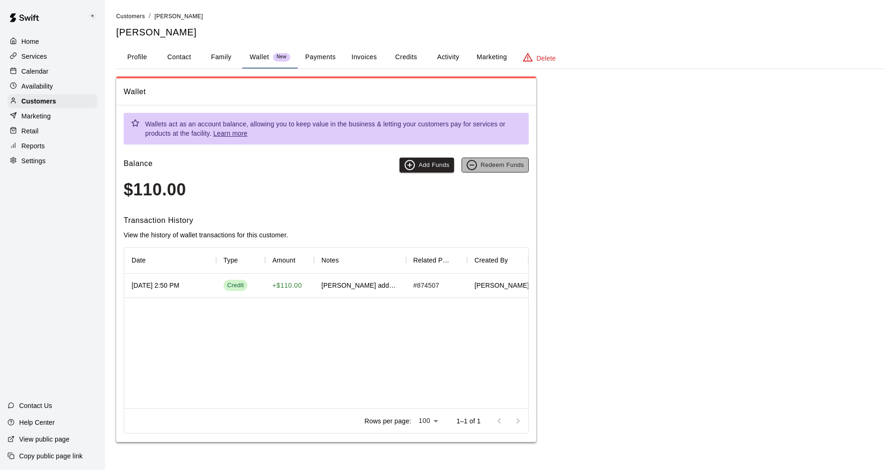
click at [497, 167] on button "Redeem Funds" at bounding box center [494, 165] width 67 height 15
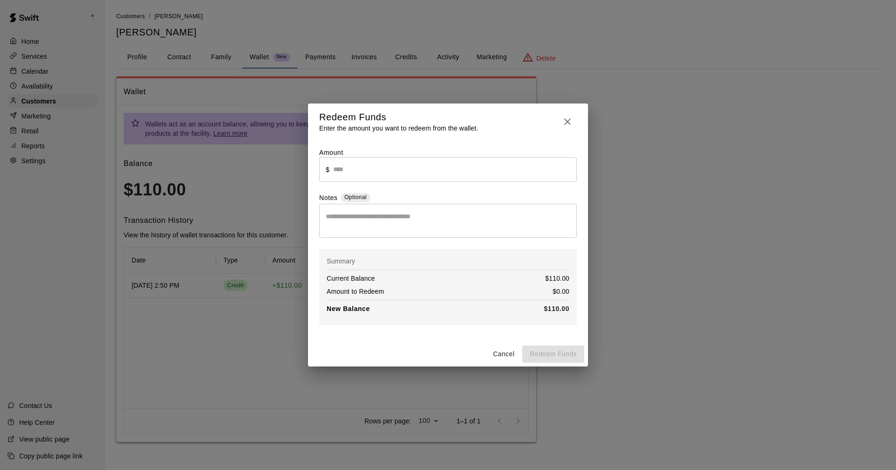
click at [564, 120] on icon "button" at bounding box center [567, 121] width 11 height 11
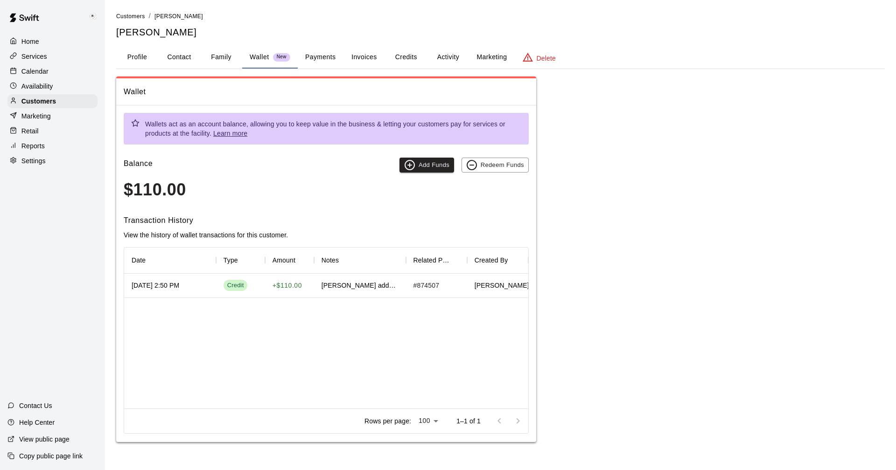
click at [319, 58] on button "Payments" at bounding box center [320, 57] width 45 height 22
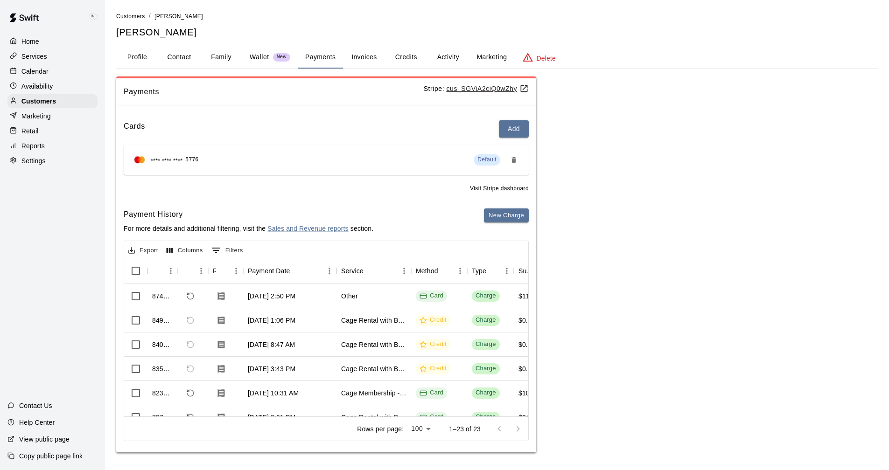
click at [376, 61] on button "Invoices" at bounding box center [364, 57] width 42 height 22
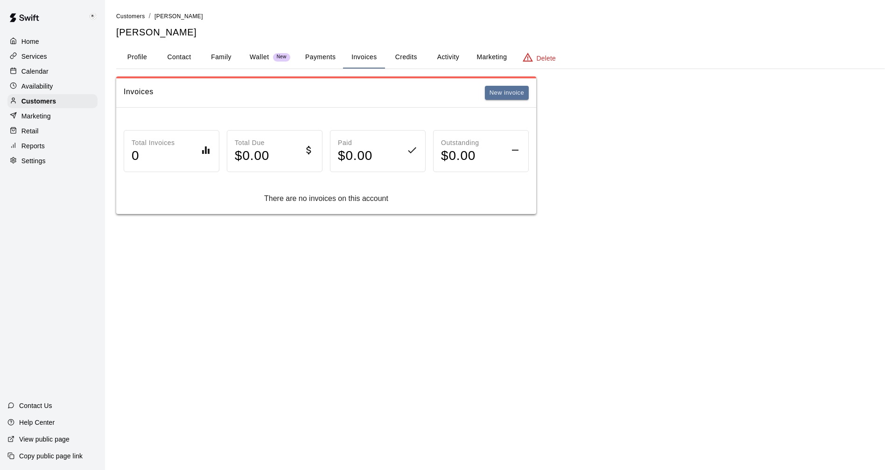
click at [406, 59] on button "Credits" at bounding box center [406, 57] width 42 height 22
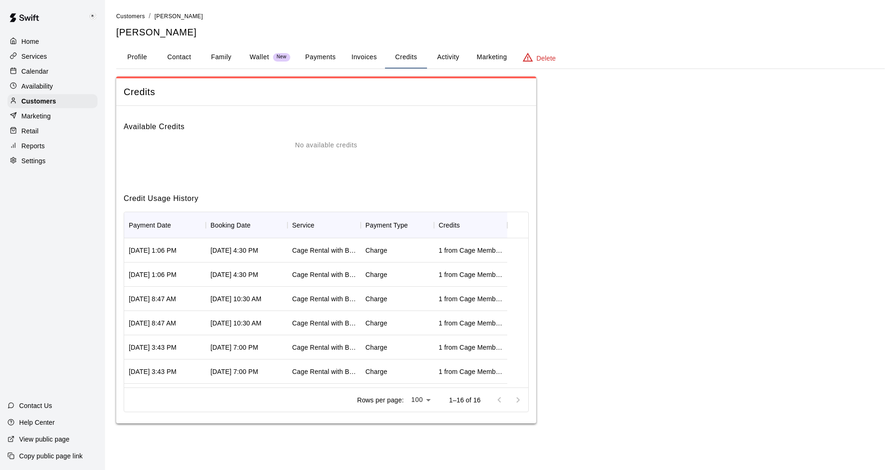
click at [448, 58] on button "Activity" at bounding box center [448, 57] width 42 height 22
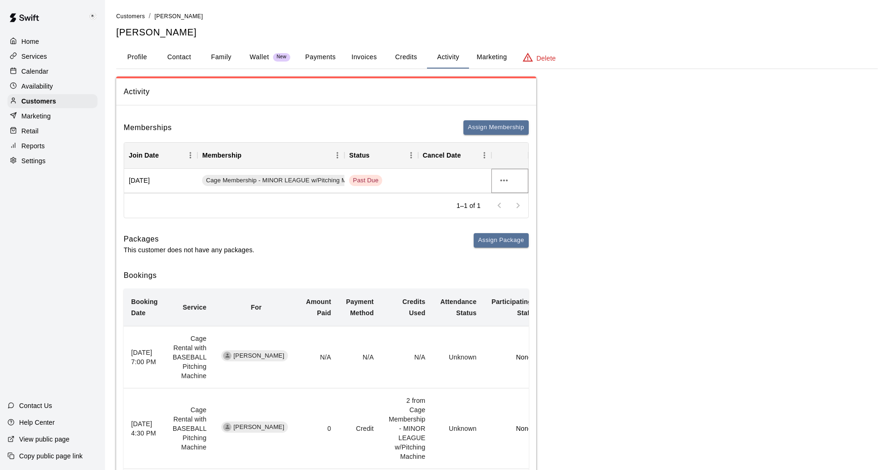
click at [503, 180] on icon "more actions" at bounding box center [503, 181] width 7 height 2
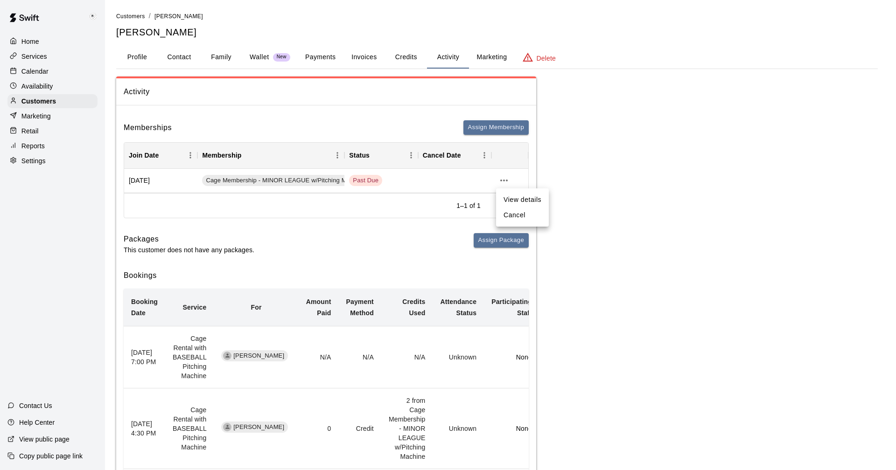
click at [515, 200] on li "View details" at bounding box center [522, 199] width 53 height 15
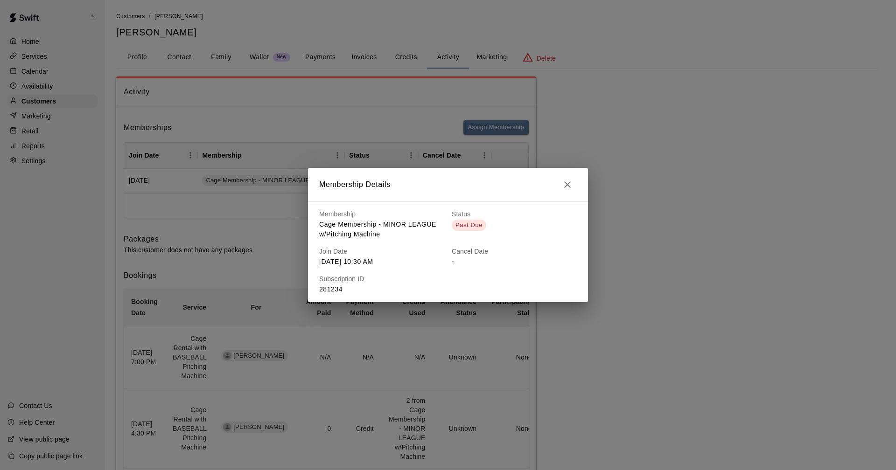
click at [569, 185] on icon "button" at bounding box center [567, 184] width 11 height 11
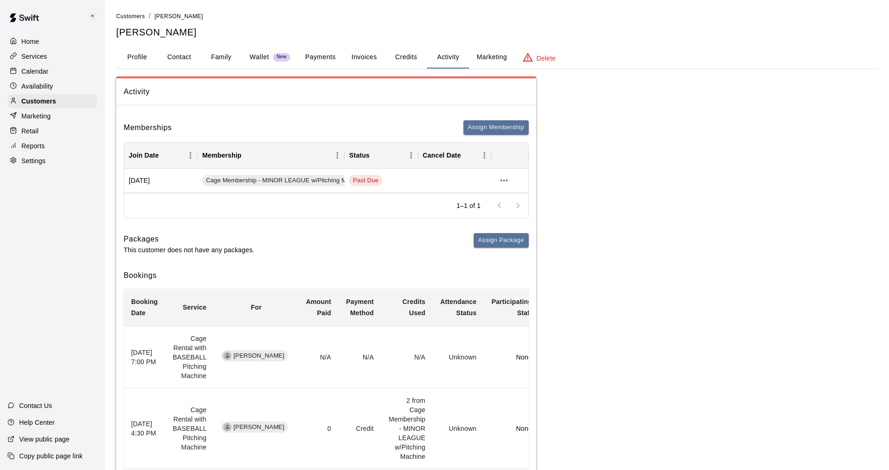
click at [40, 437] on p "View public page" at bounding box center [44, 439] width 50 height 9
click at [29, 418] on p "Help Center" at bounding box center [36, 422] width 35 height 9
click at [321, 56] on button "Payments" at bounding box center [320, 57] width 45 height 22
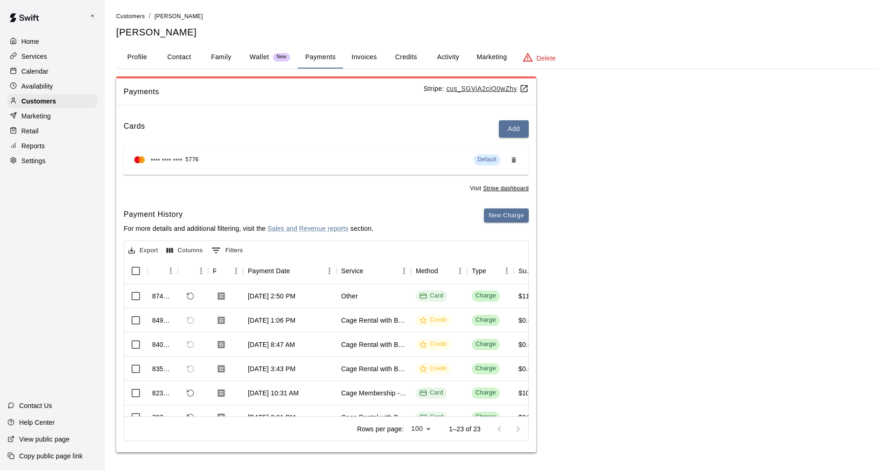
click at [476, 87] on u "cus_SGViA2ciQ0wZhy" at bounding box center [487, 88] width 82 height 7
